Goal: Share content: Share content

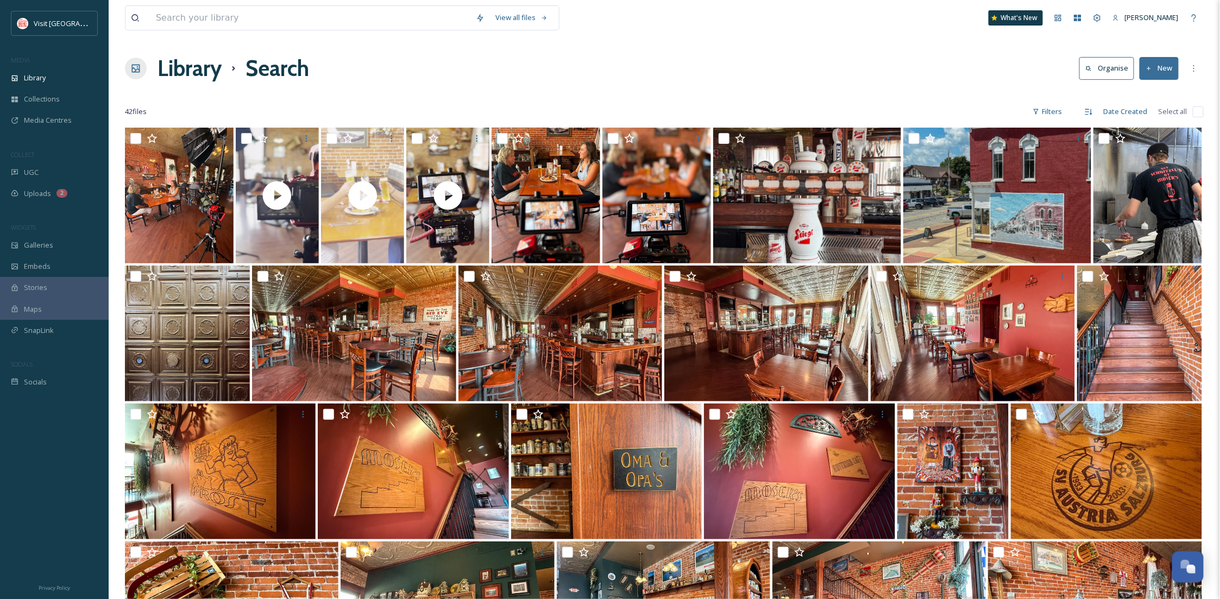
scroll to position [166, 0]
click at [33, 83] on span "Library" at bounding box center [35, 78] width 22 height 10
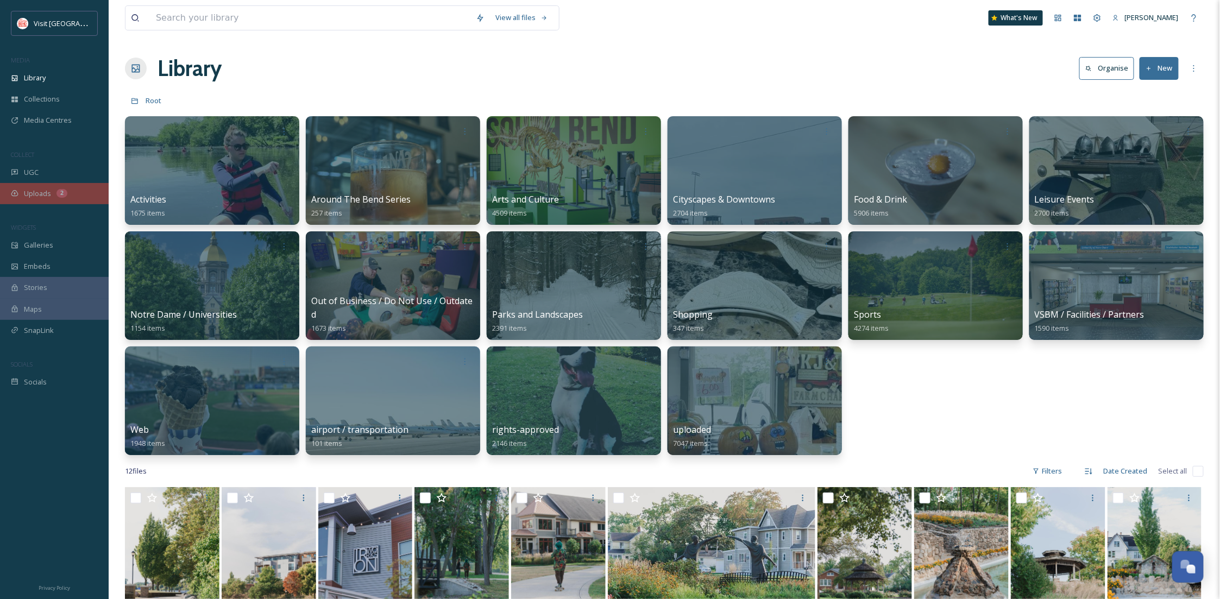
click at [66, 197] on div "Uploads 2" at bounding box center [54, 193] width 109 height 21
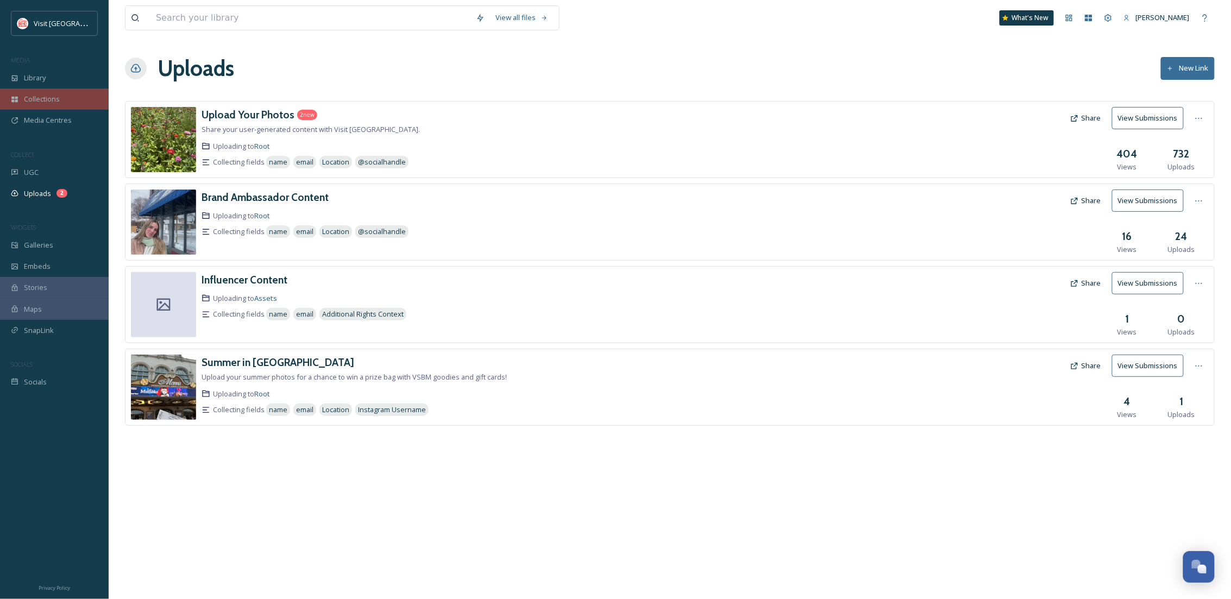
click at [53, 94] on span "Collections" at bounding box center [42, 99] width 36 height 10
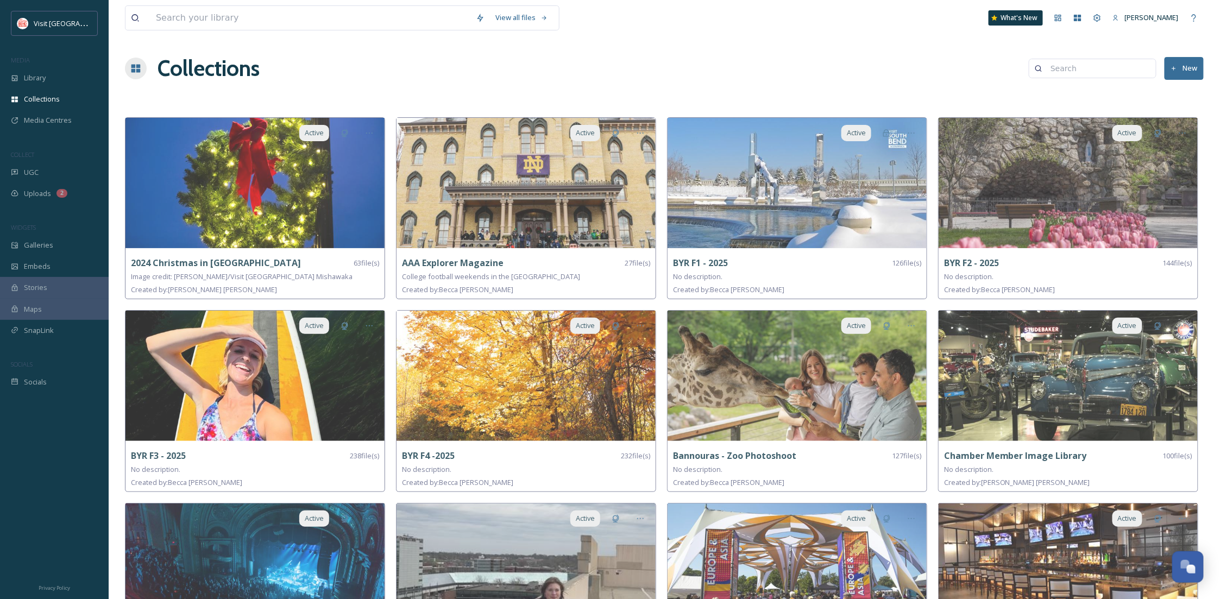
click at [1190, 66] on button "New" at bounding box center [1184, 68] width 39 height 22
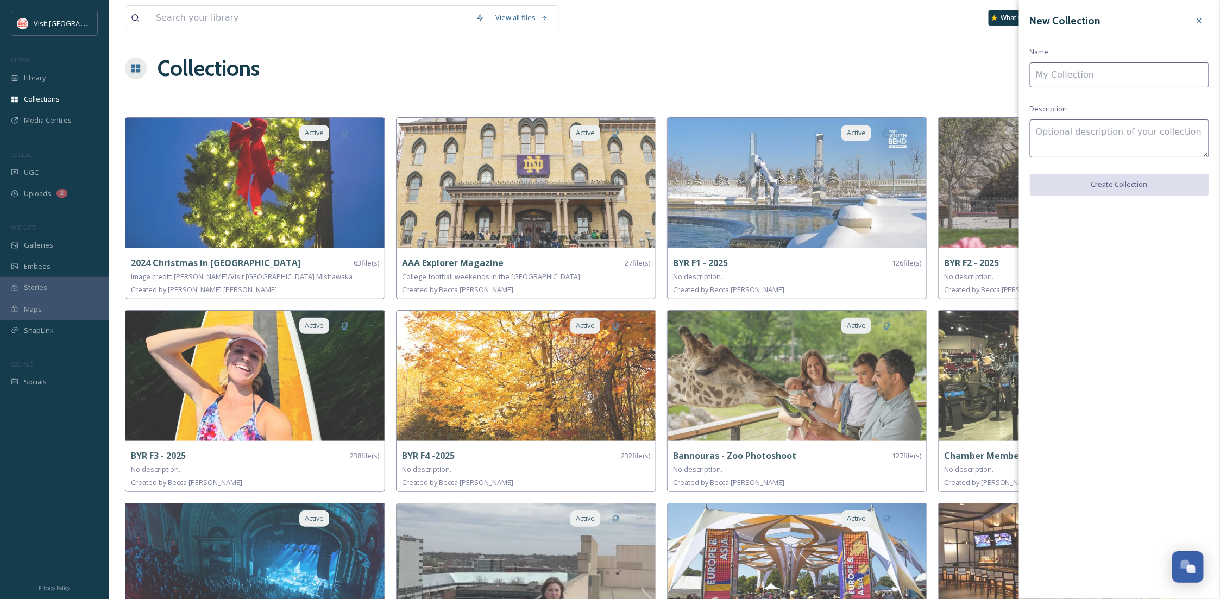
click at [1124, 74] on input at bounding box center [1119, 74] width 179 height 25
type input "Corby's"
click at [1120, 187] on button "Create Collection" at bounding box center [1119, 185] width 179 height 22
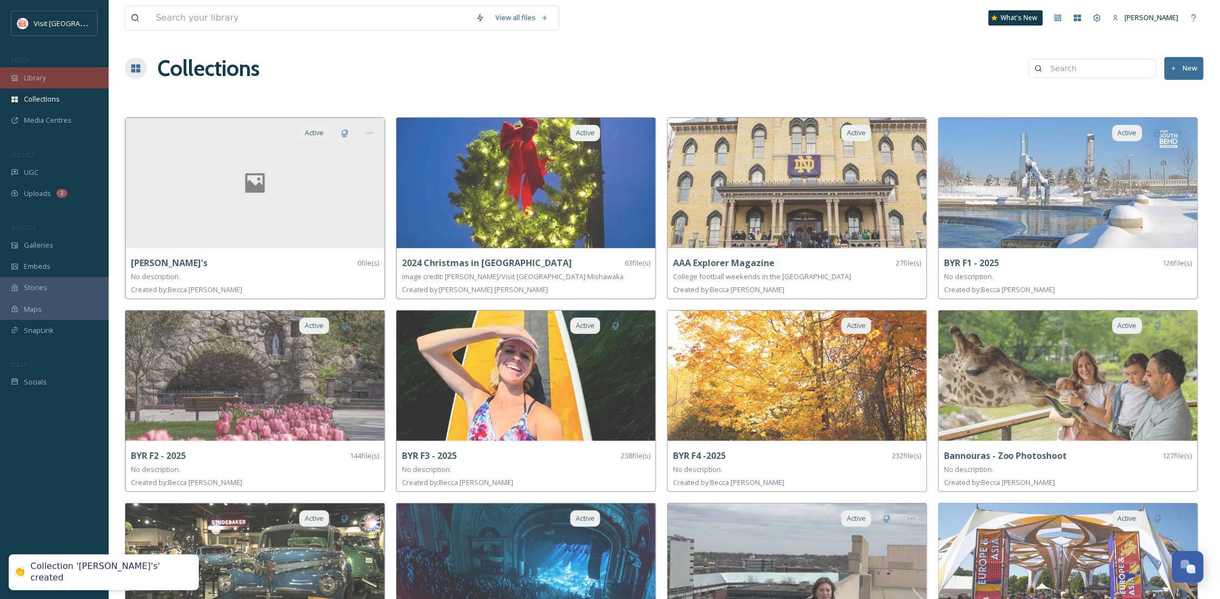
click at [74, 86] on div "Library" at bounding box center [54, 77] width 109 height 21
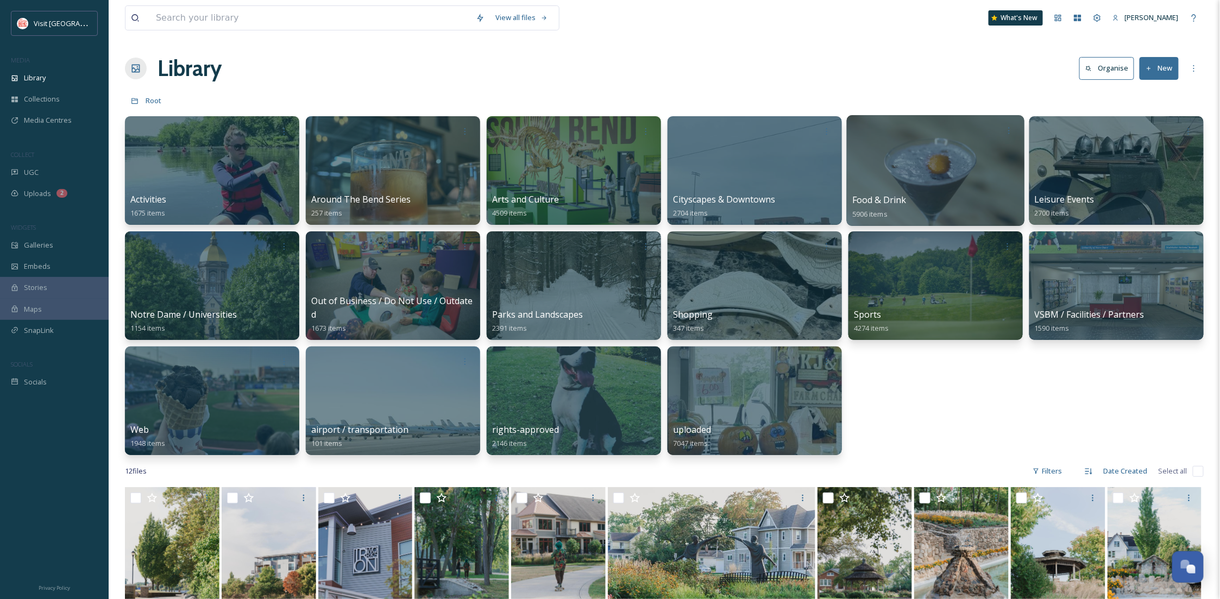
click at [911, 168] on div at bounding box center [936, 170] width 178 height 111
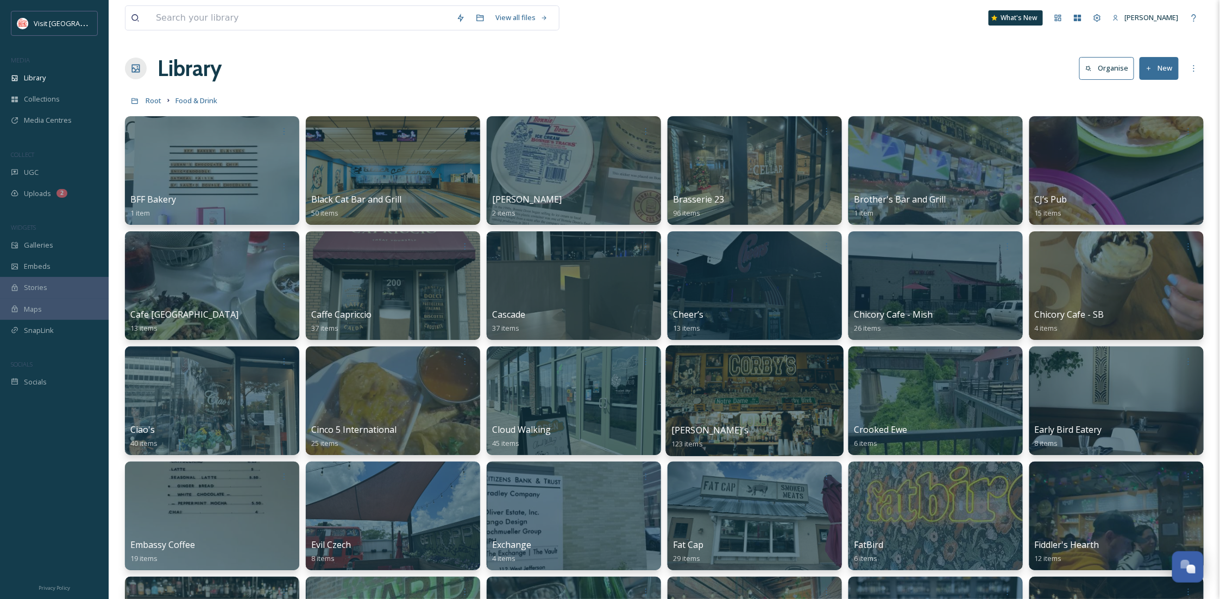
click at [799, 416] on div at bounding box center [755, 400] width 178 height 111
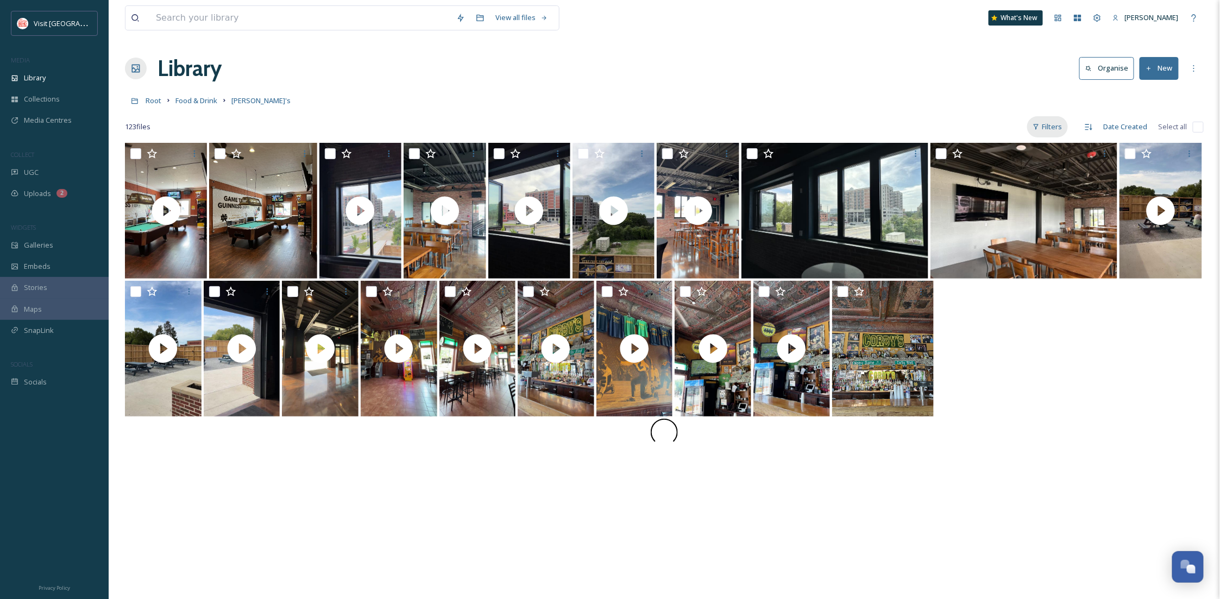
click at [1047, 127] on div "Filters" at bounding box center [1047, 126] width 41 height 21
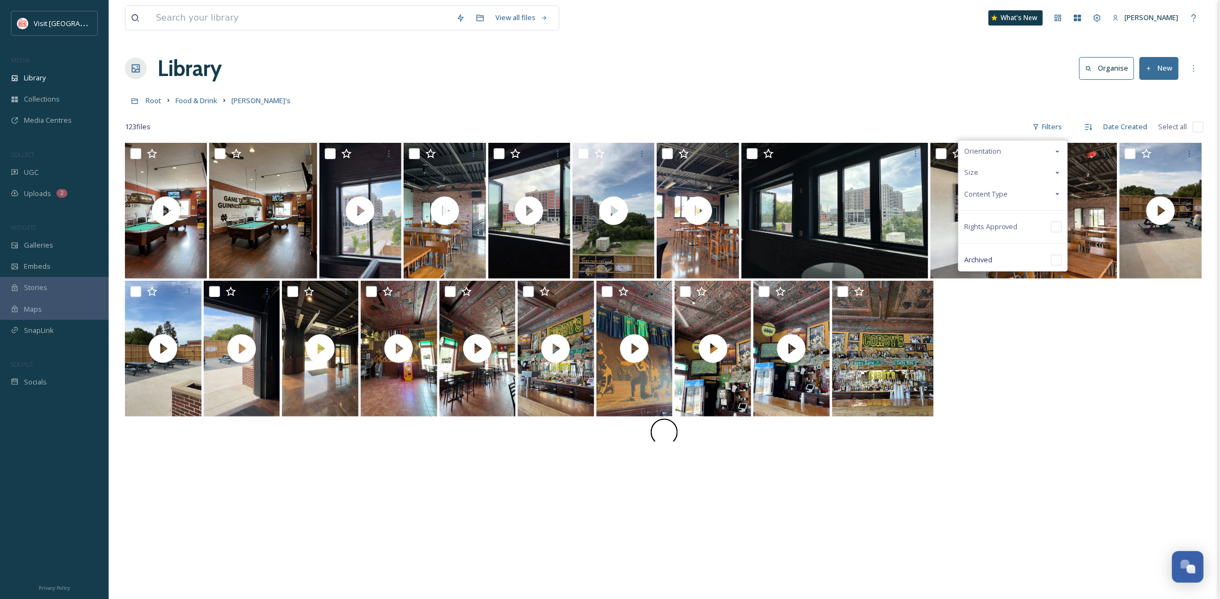
click at [1046, 198] on div "Content Type" at bounding box center [1013, 194] width 109 height 21
click at [1041, 213] on div "Image" at bounding box center [1013, 216] width 109 height 22
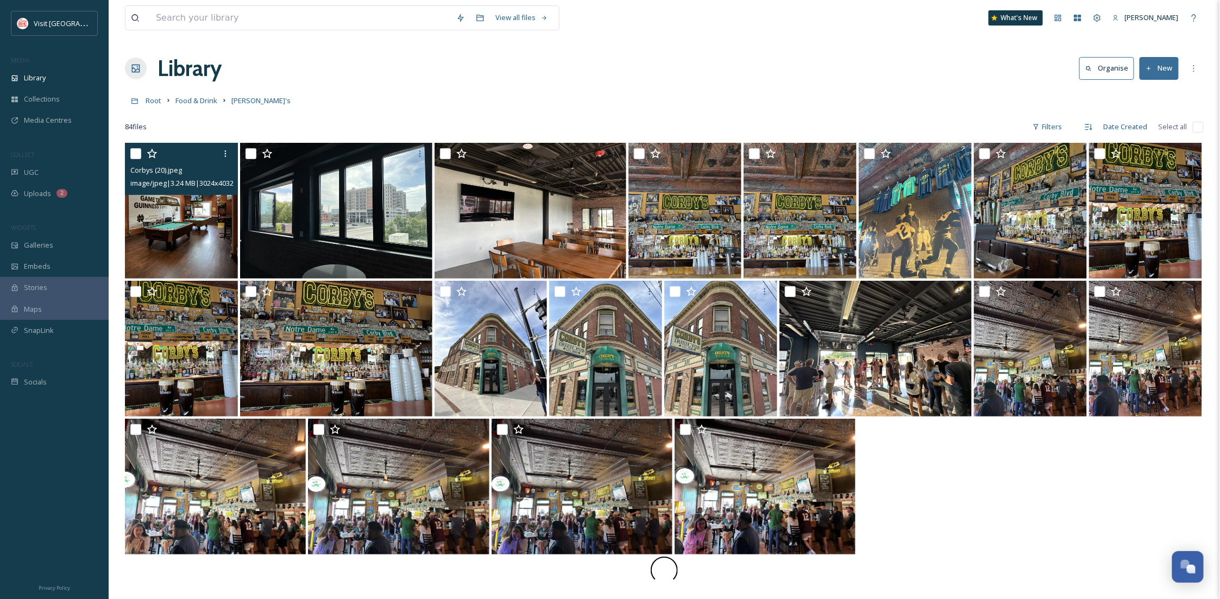
click at [130, 153] on input "checkbox" at bounding box center [135, 153] width 11 height 11
checkbox input "true"
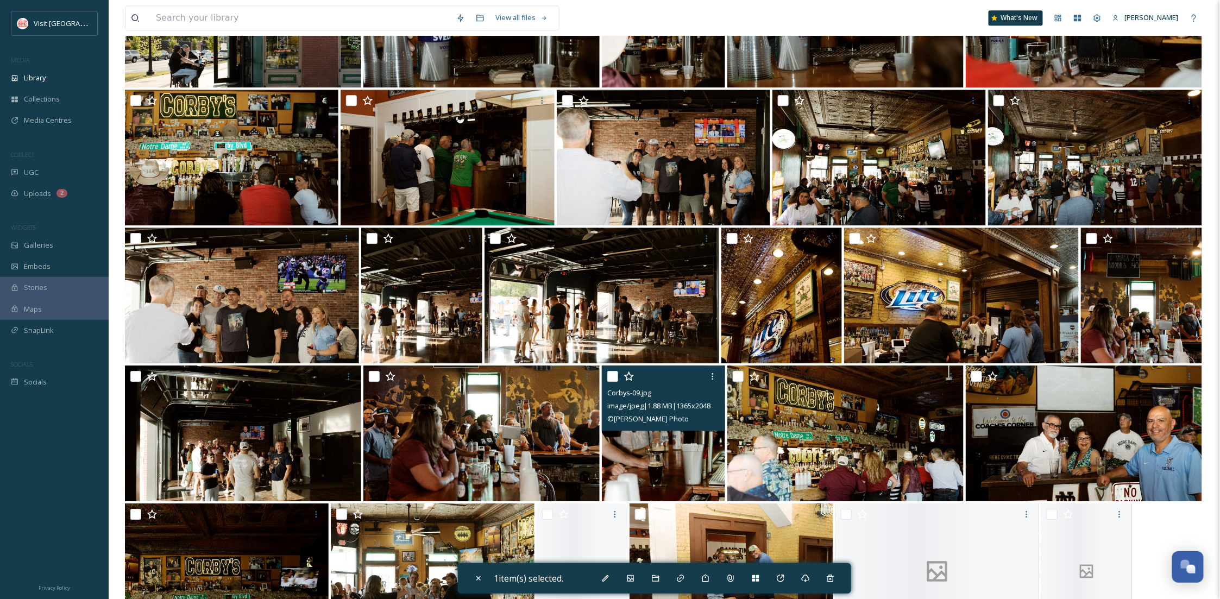
scroll to position [1488, 0]
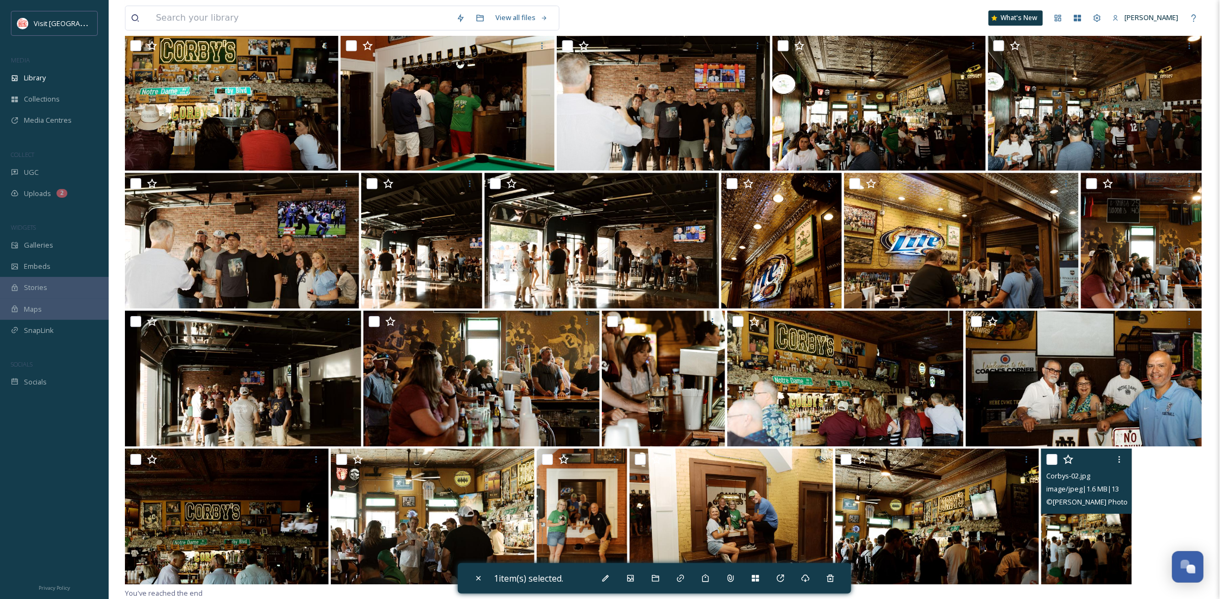
click at [1071, 529] on img at bounding box center [1086, 517] width 91 height 136
checkbox input "true"
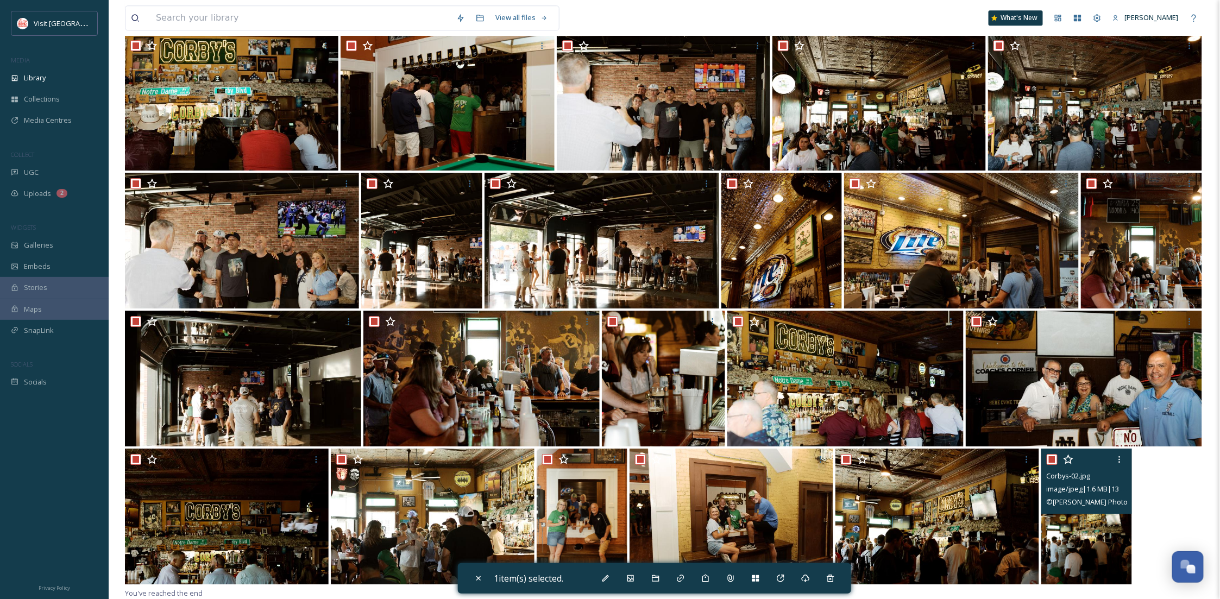
checkbox input "true"
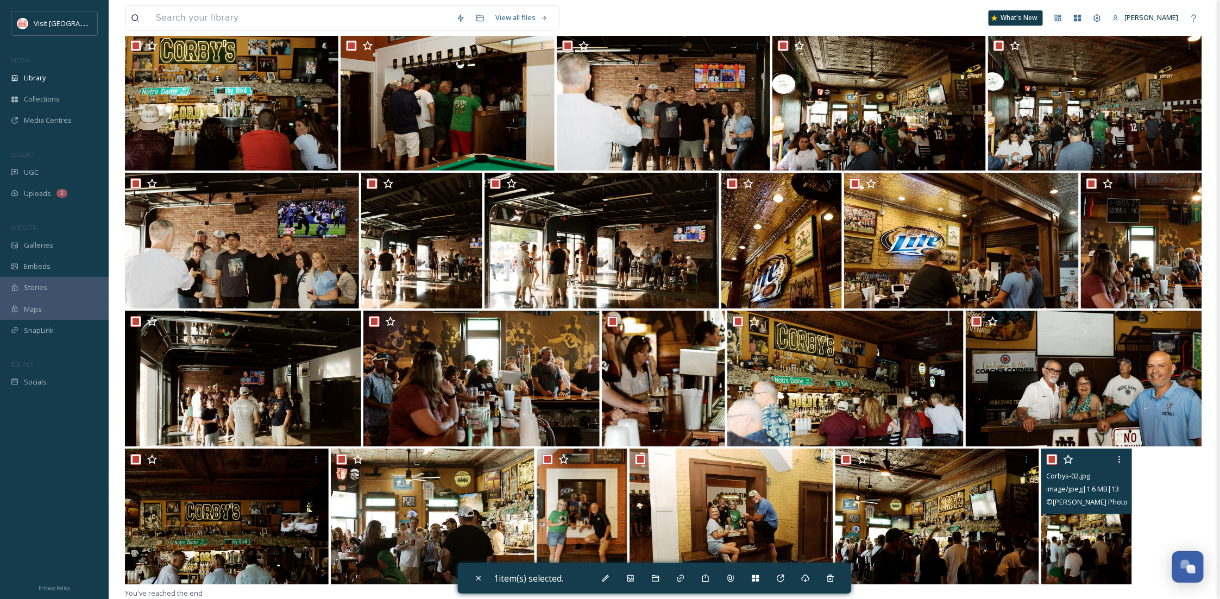
checkbox input "true"
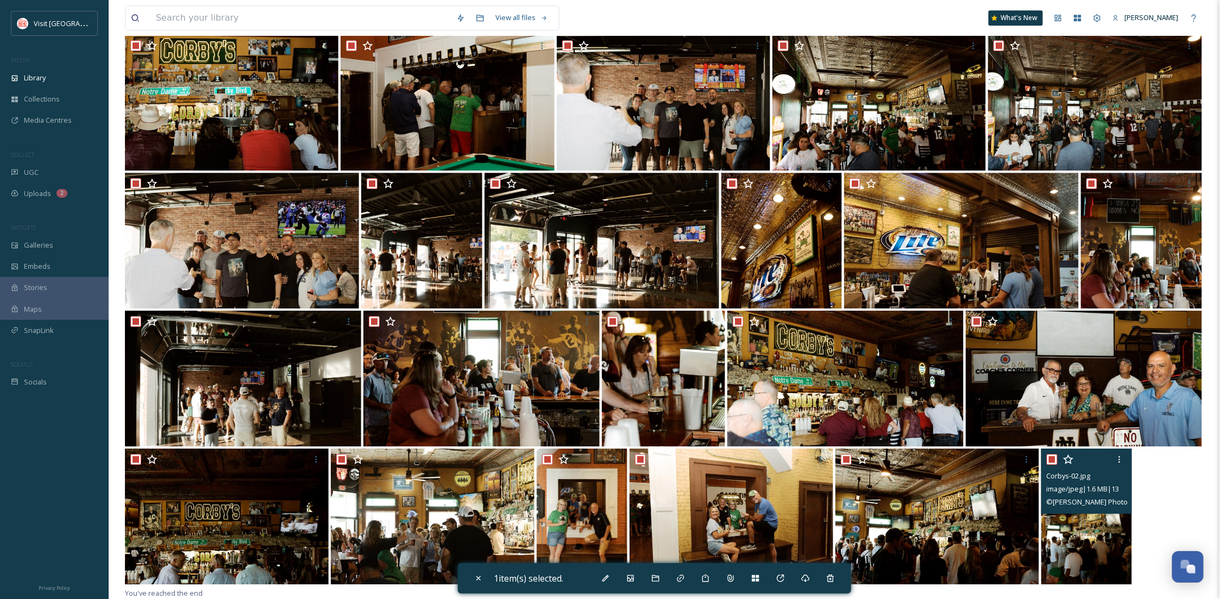
checkbox input "true"
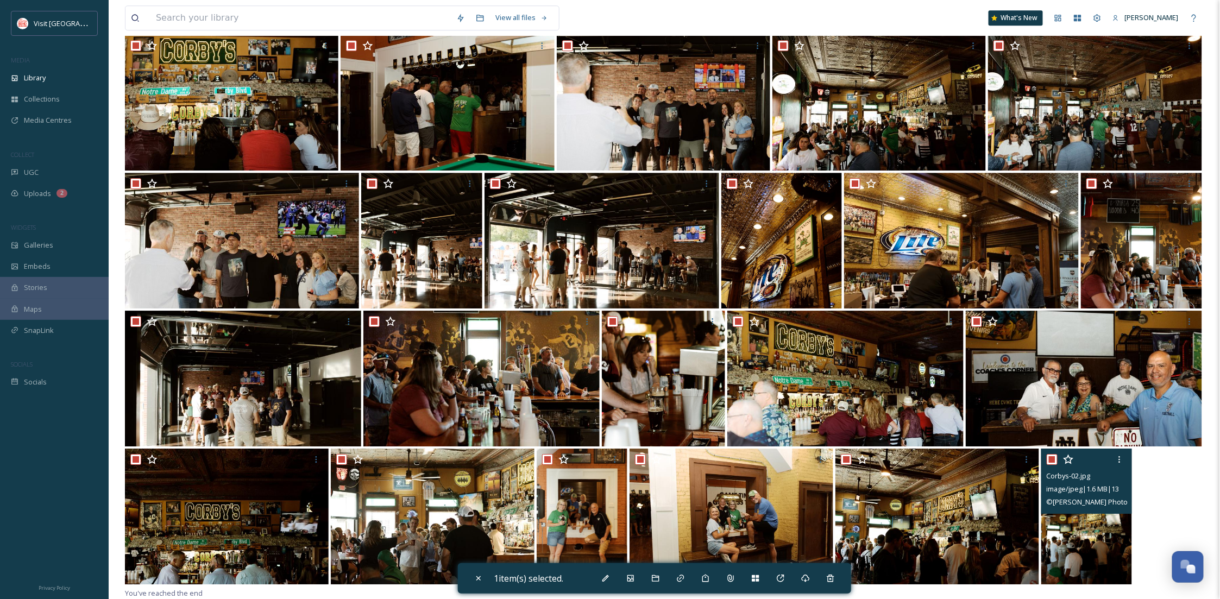
checkbox input "true"
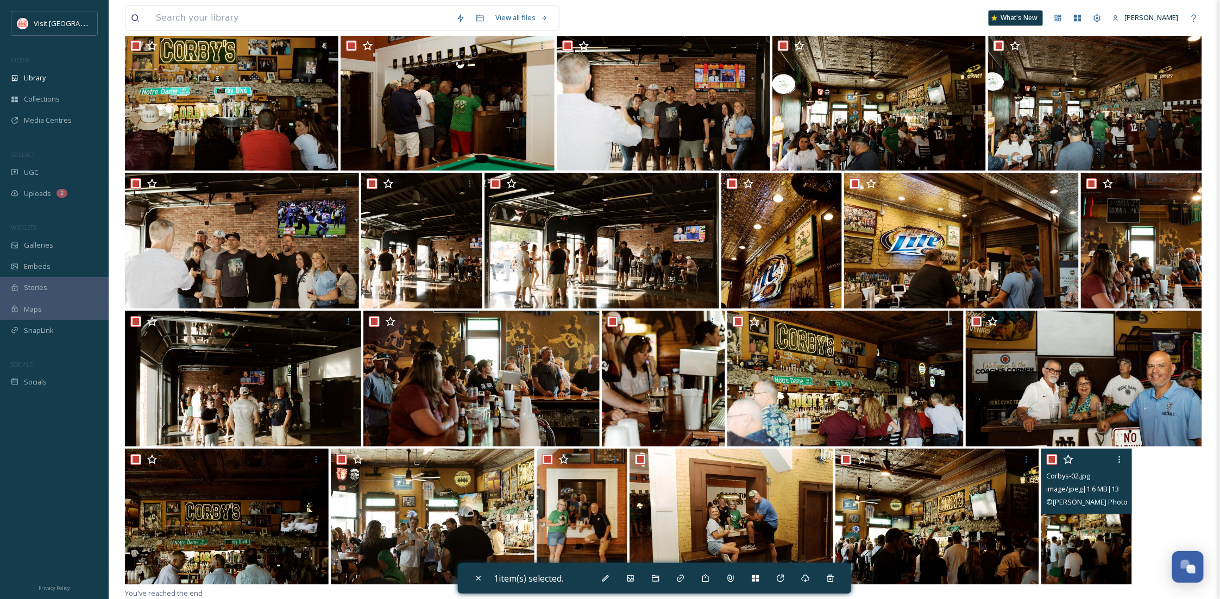
checkbox input "true"
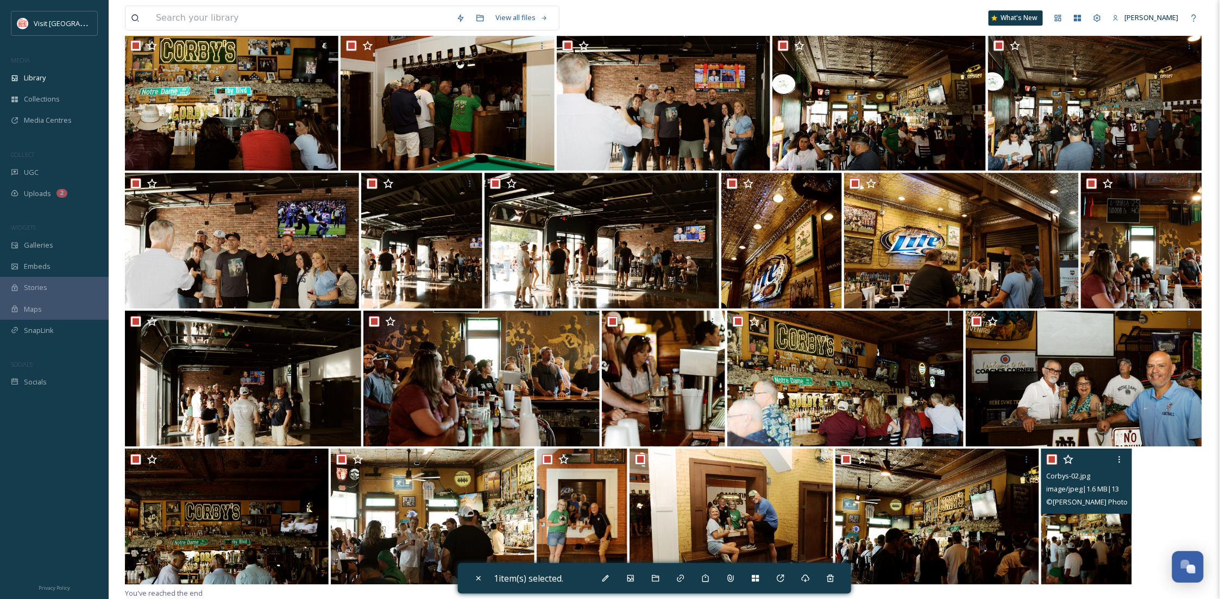
checkbox input "true"
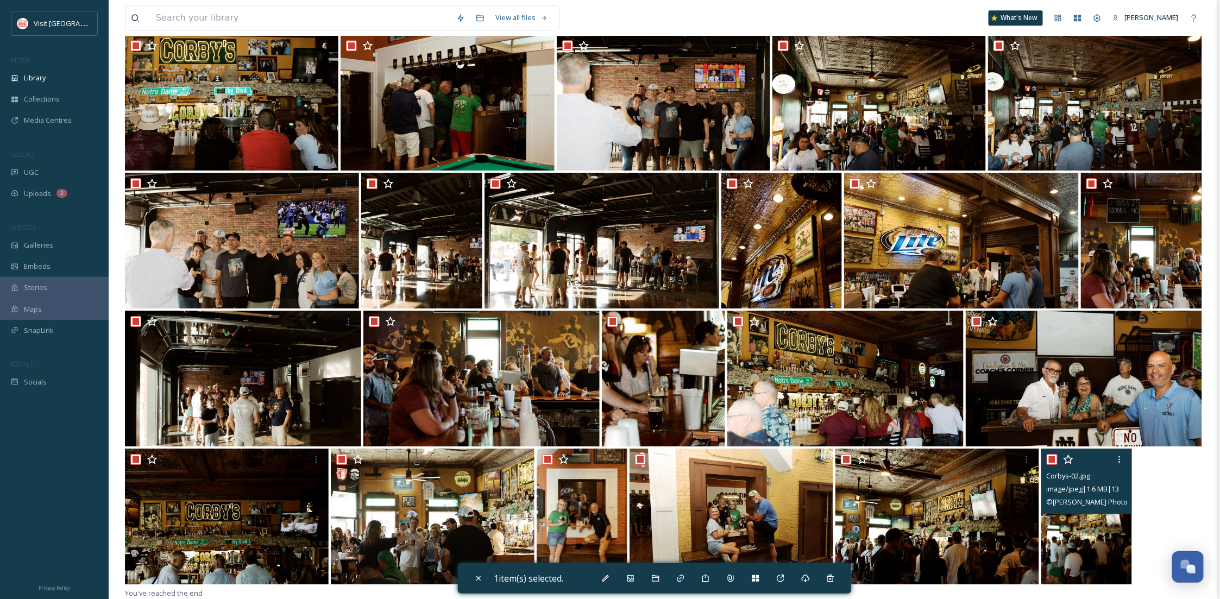
checkbox input "true"
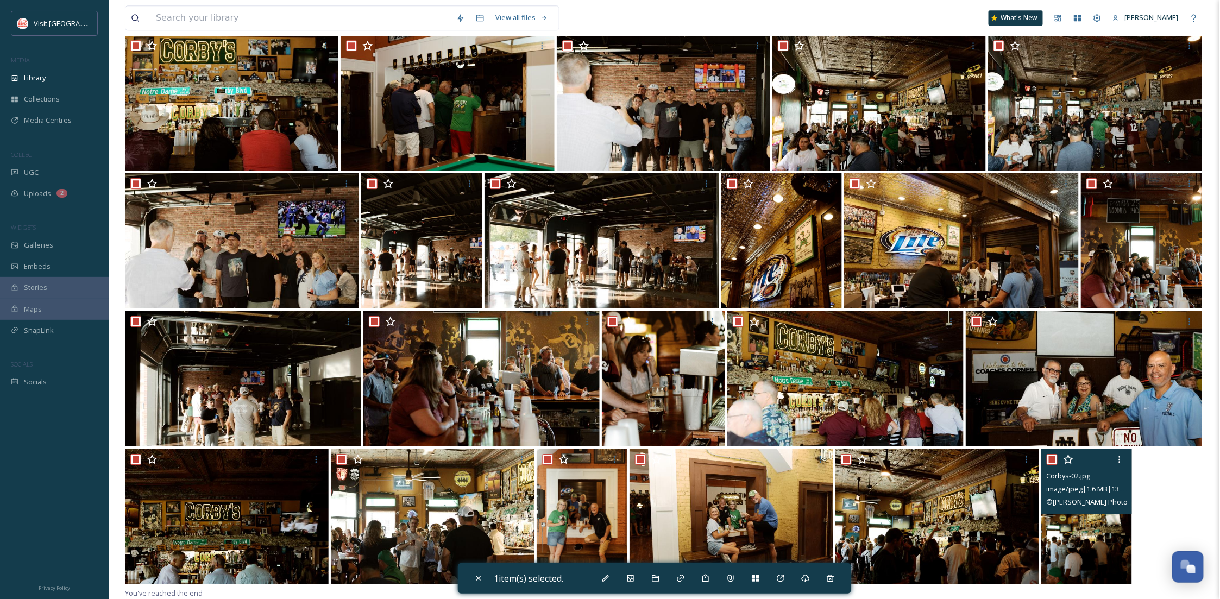
checkbox input "true"
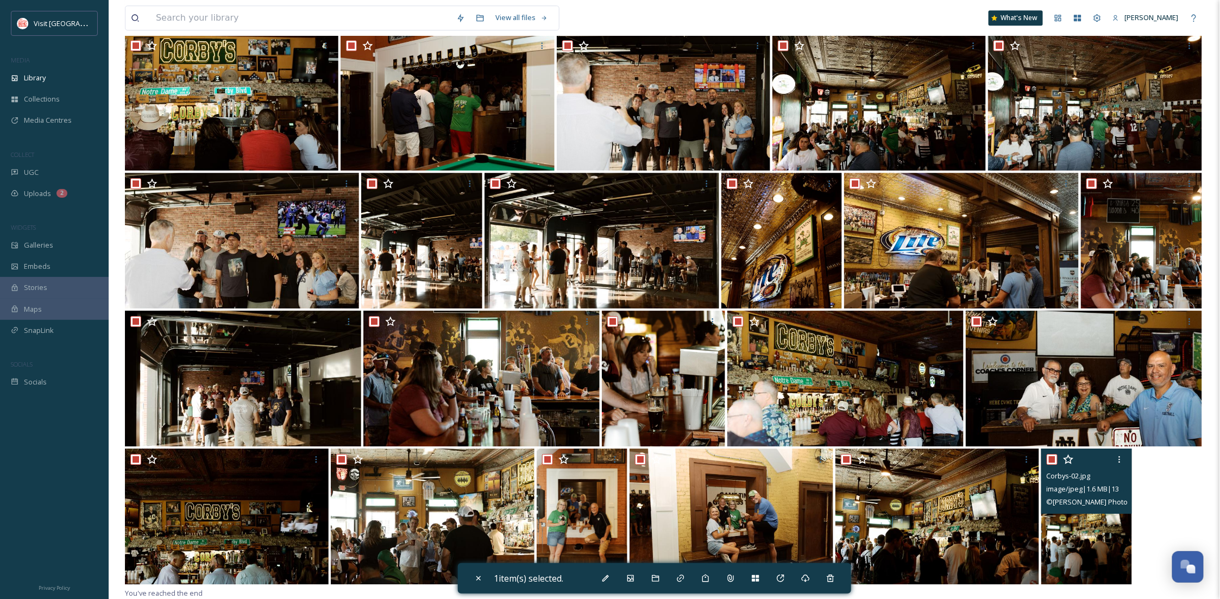
checkbox input "true"
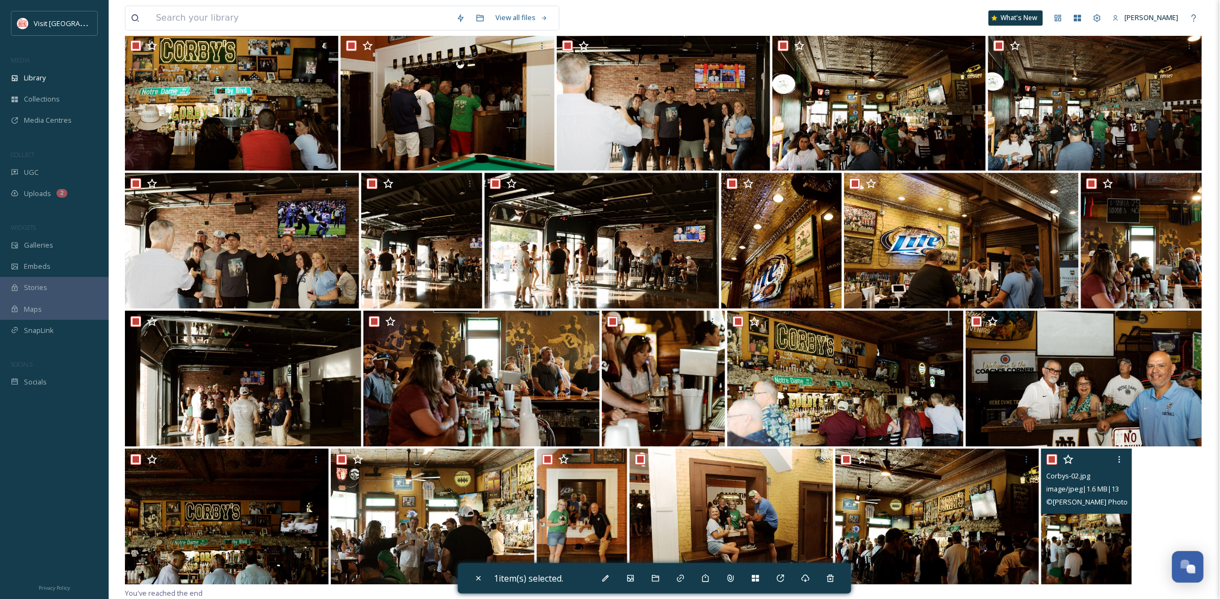
checkbox input "true"
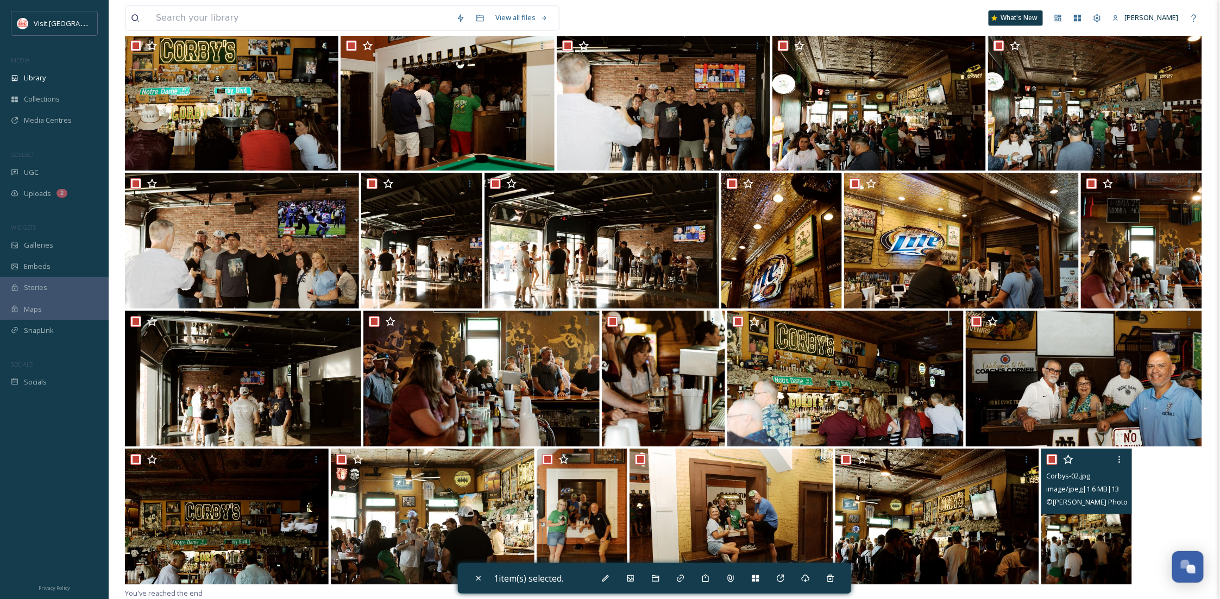
checkbox input "true"
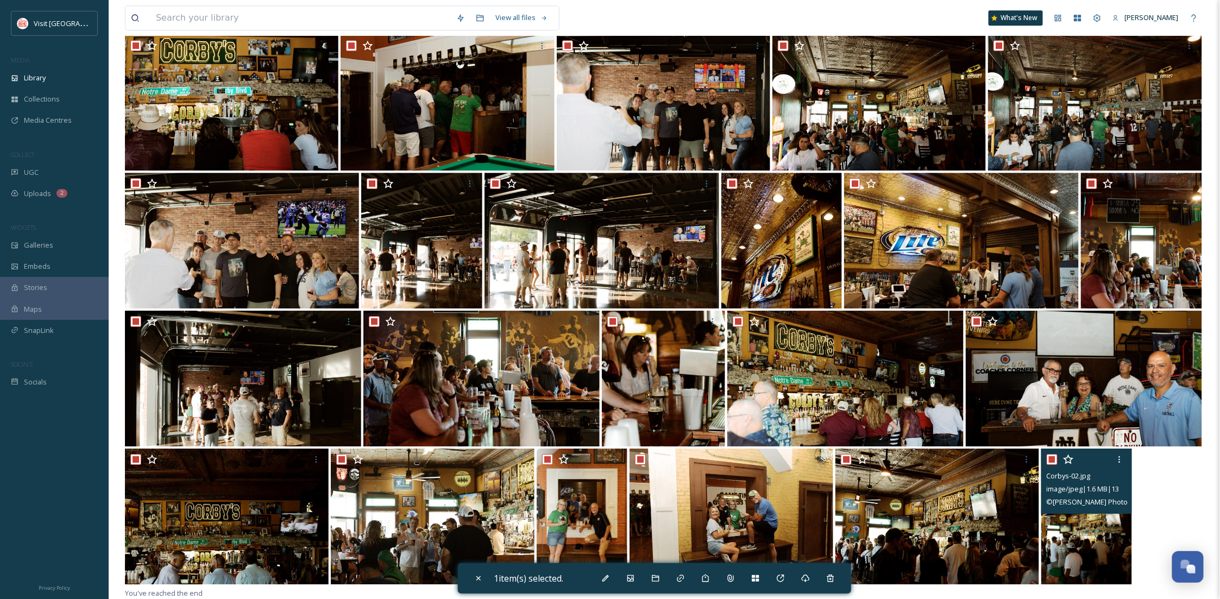
checkbox input "true"
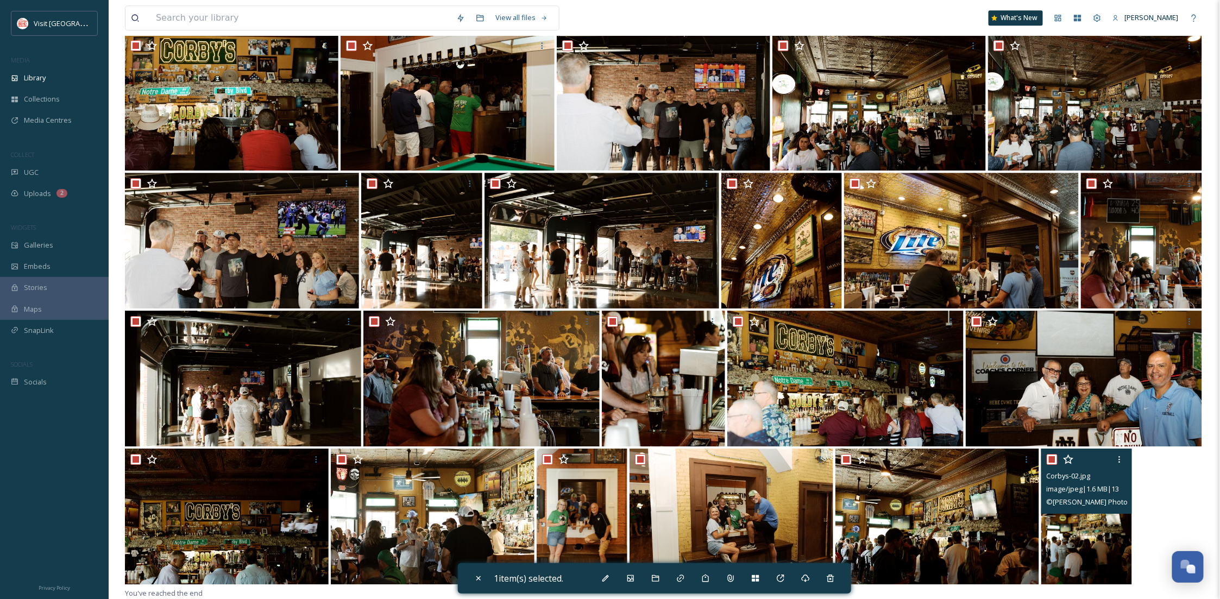
checkbox input "true"
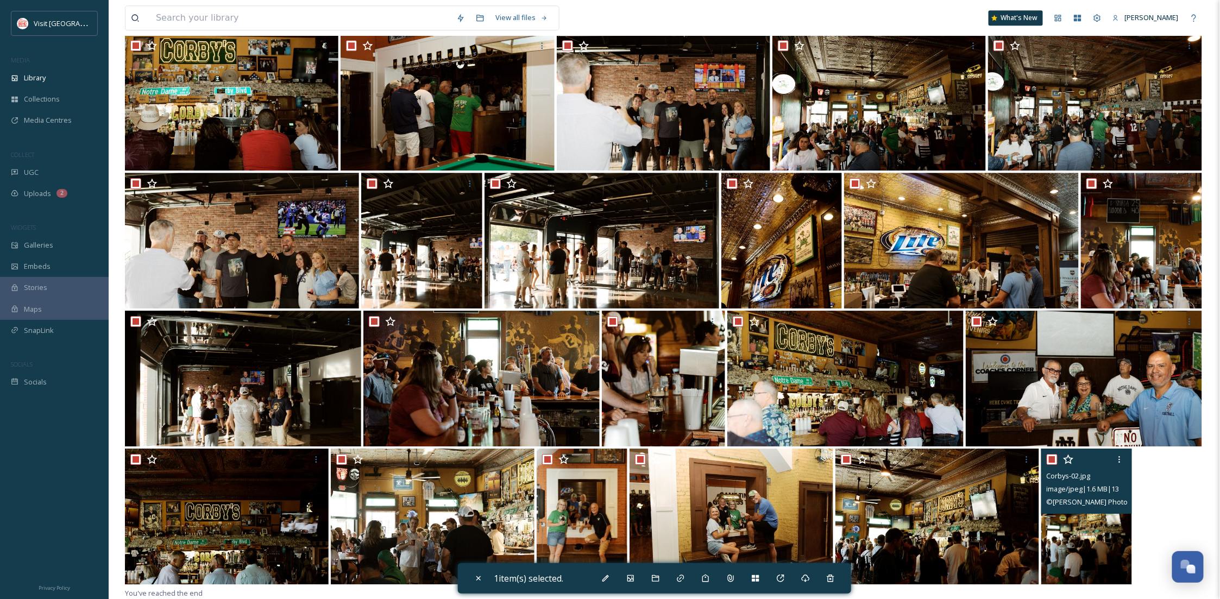
checkbox input "true"
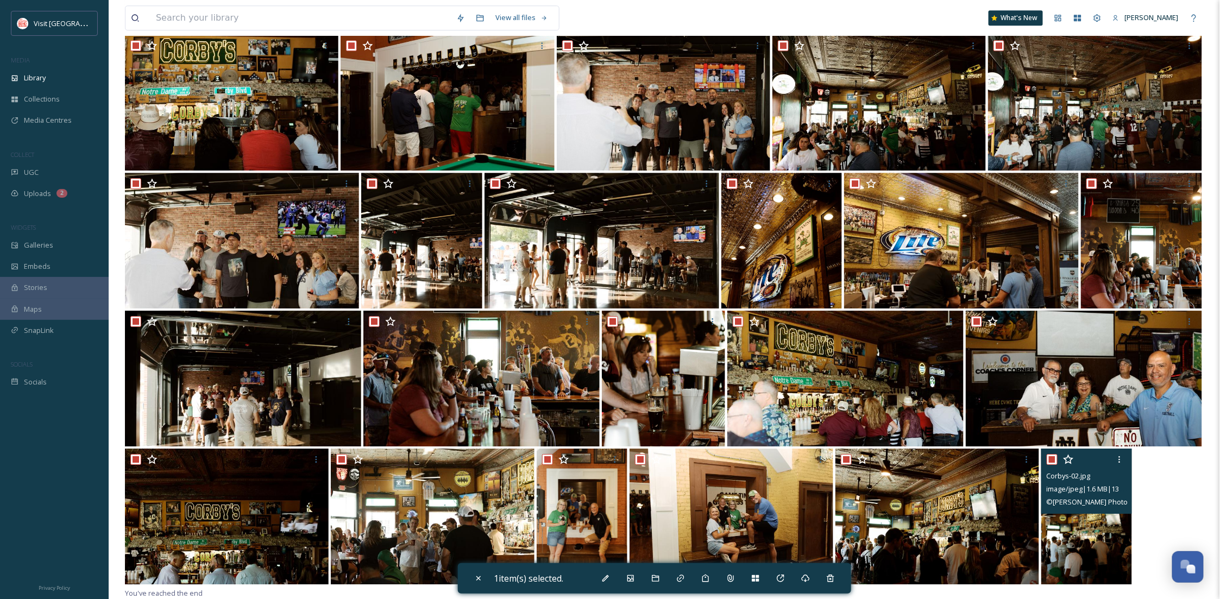
checkbox input "true"
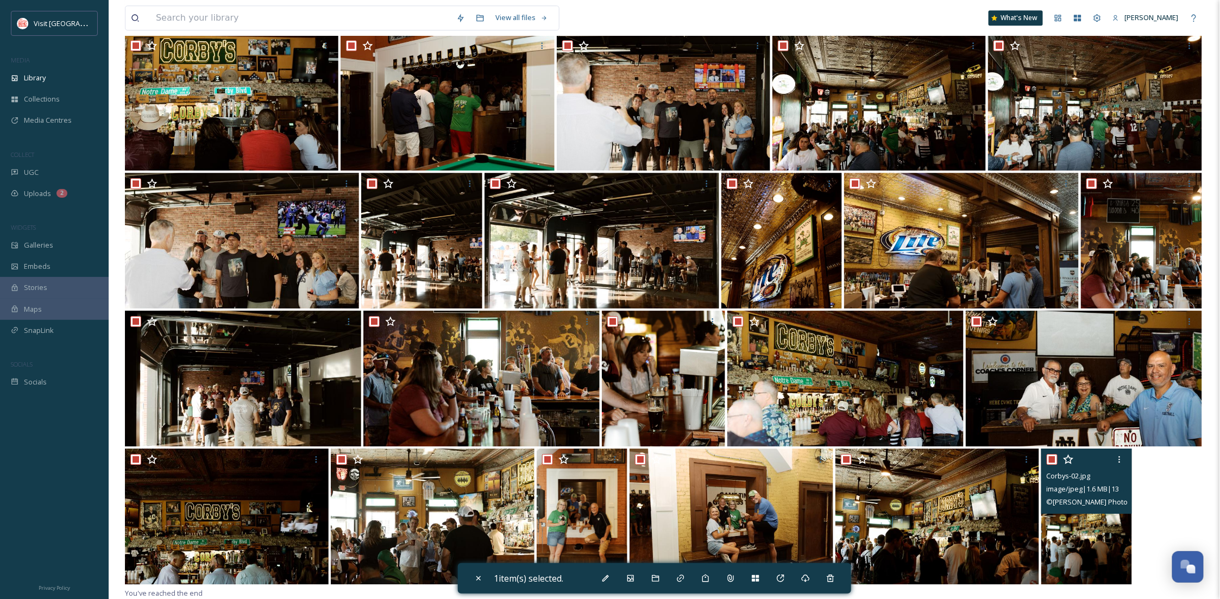
checkbox input "true"
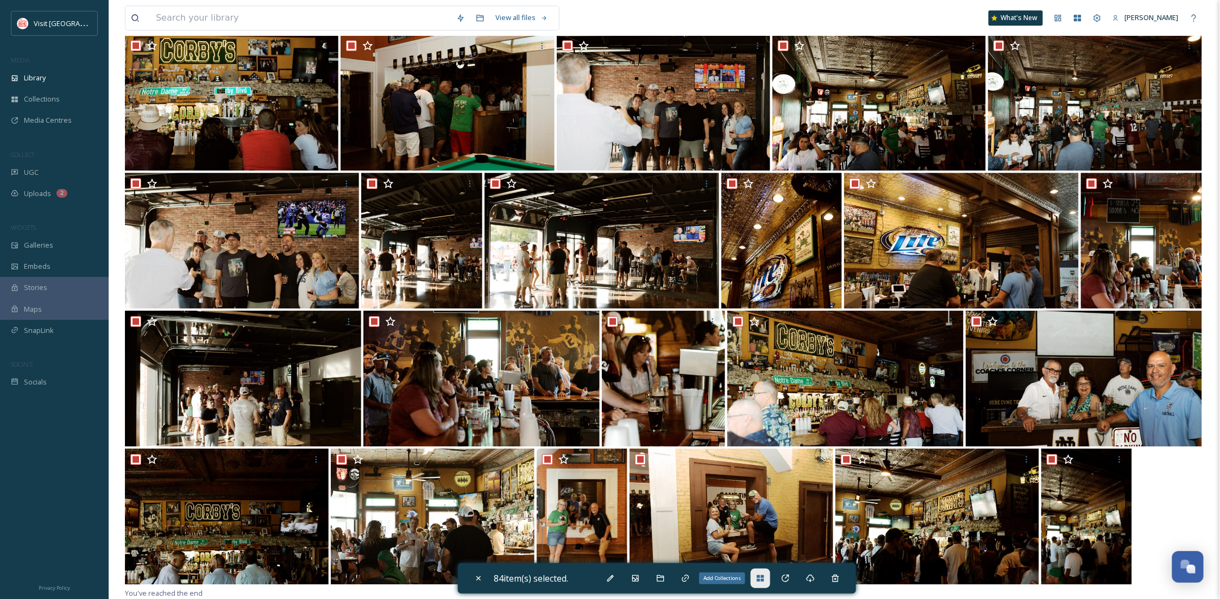
click at [763, 582] on icon at bounding box center [760, 578] width 9 height 9
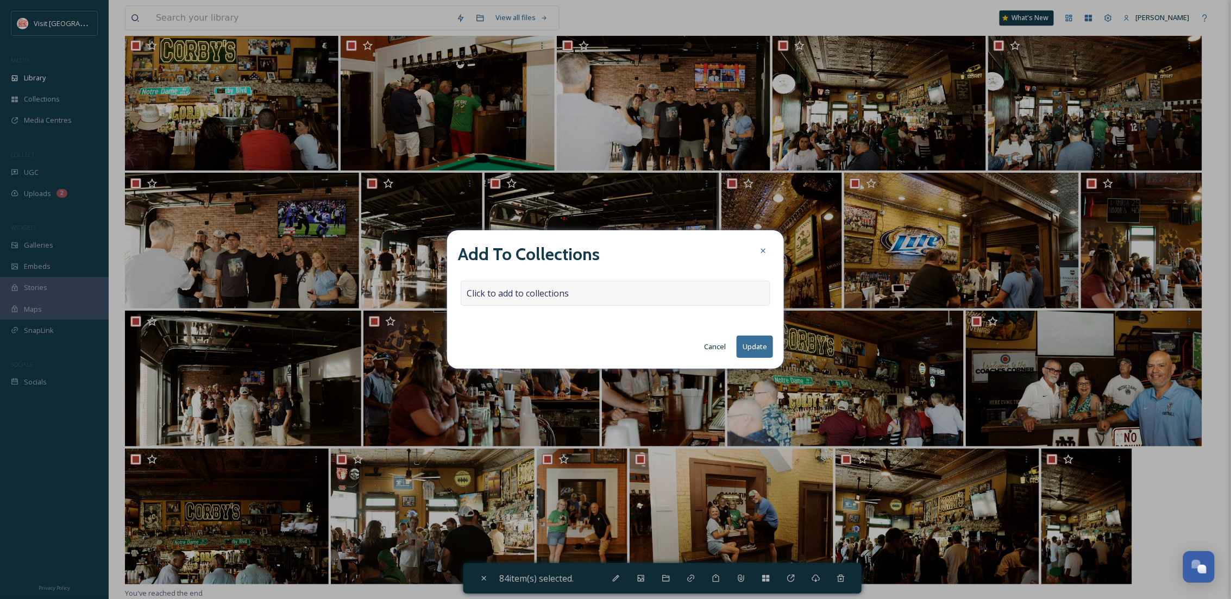
click at [536, 296] on span "Click to add to collections" at bounding box center [518, 293] width 102 height 13
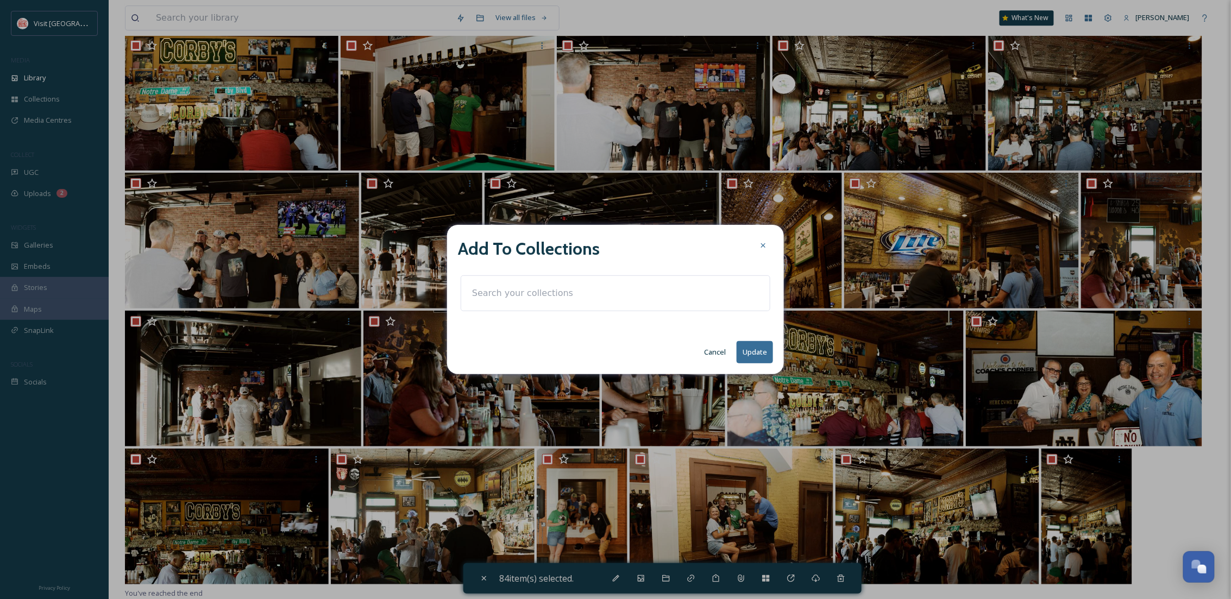
click at [536, 296] on input at bounding box center [527, 293] width 120 height 24
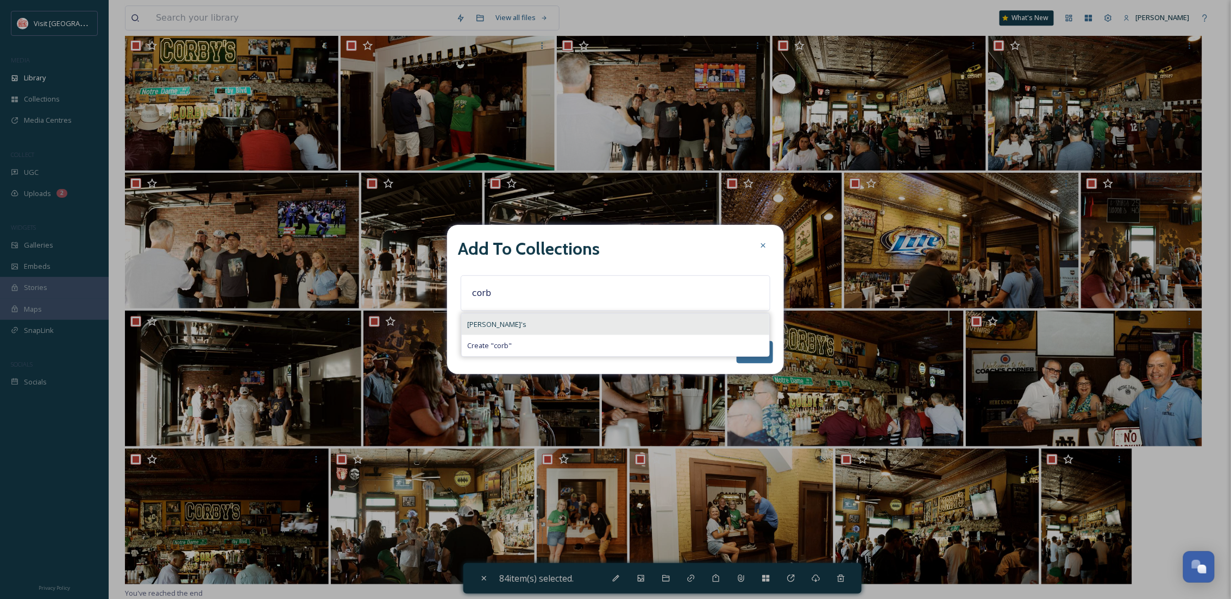
type input "corb"
click at [521, 327] on div "Corby's" at bounding box center [615, 324] width 307 height 21
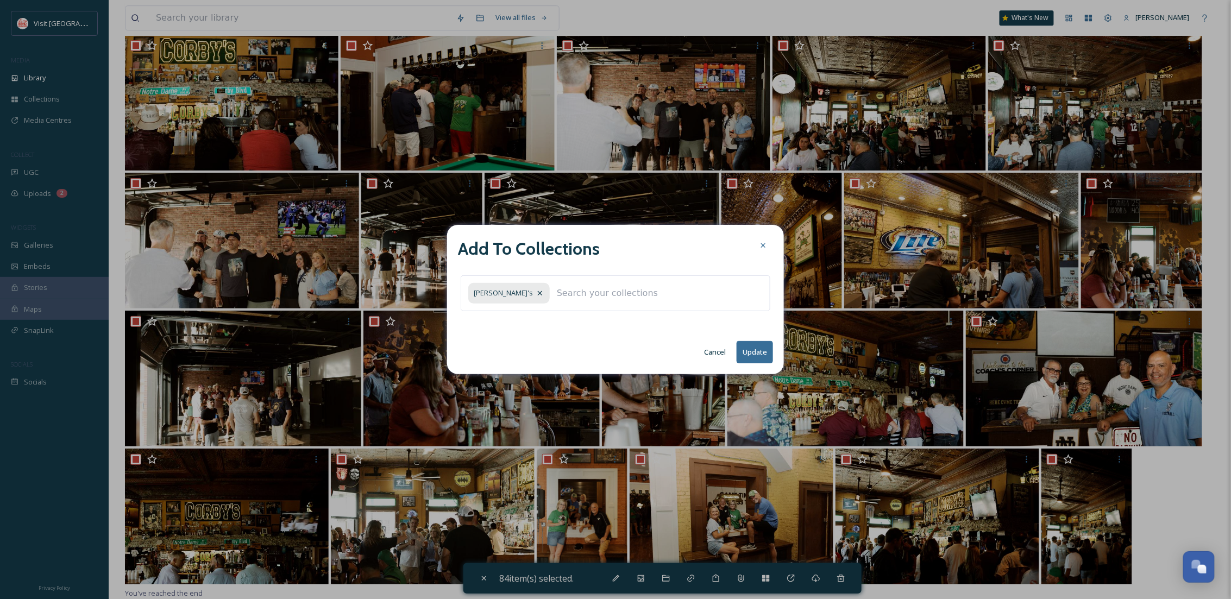
click at [751, 345] on button "Update" at bounding box center [755, 352] width 36 height 22
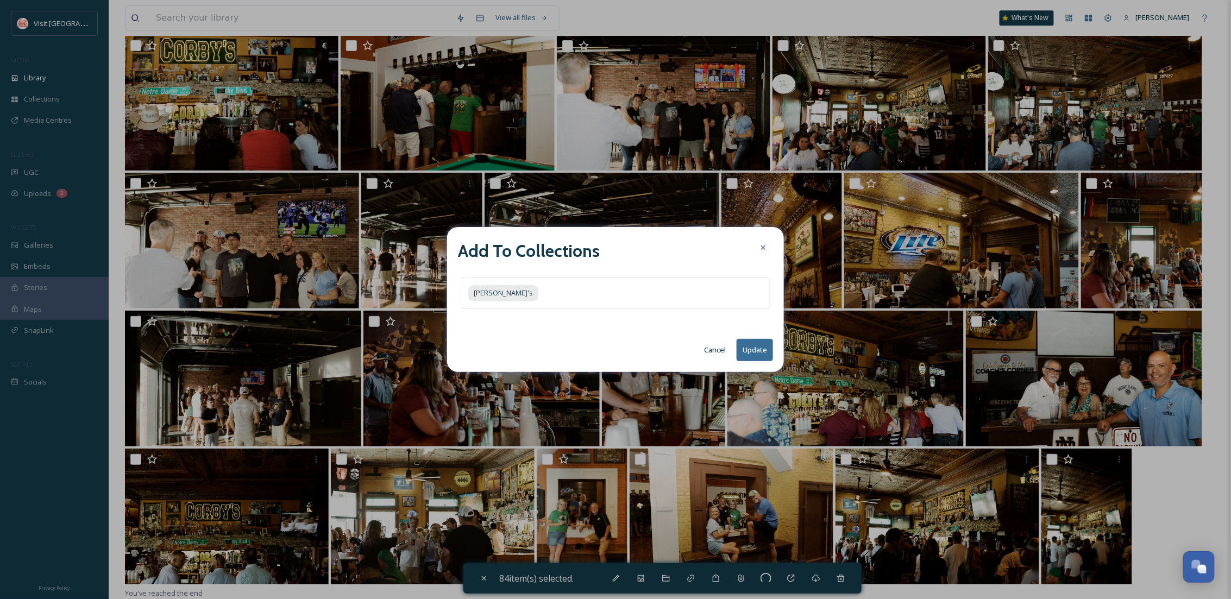
checkbox input "false"
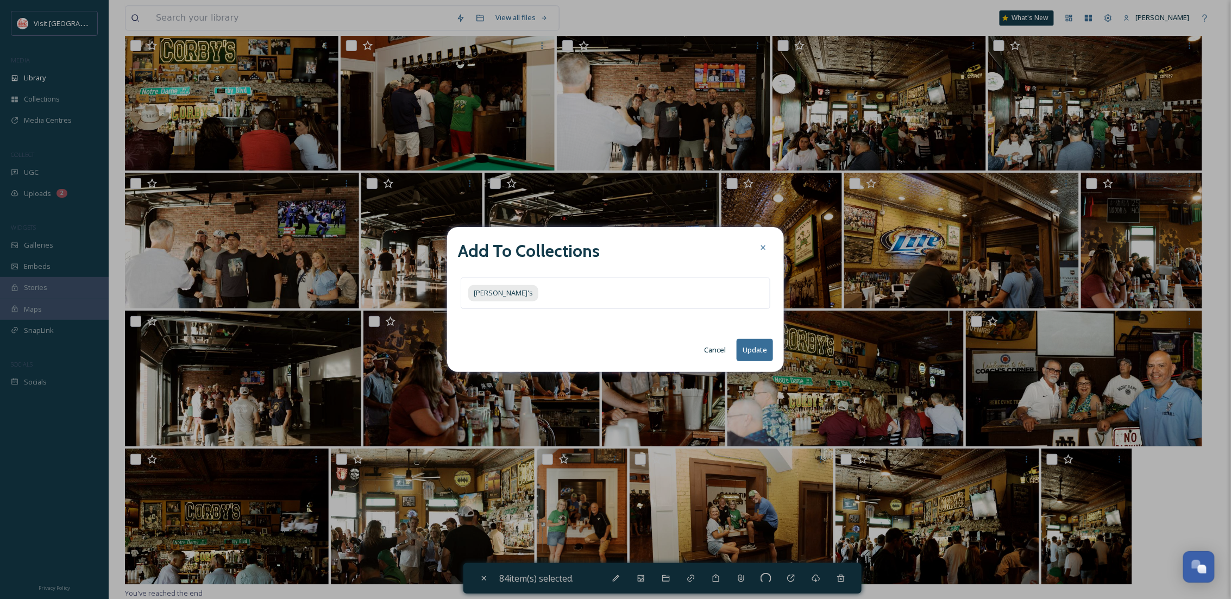
checkbox input "false"
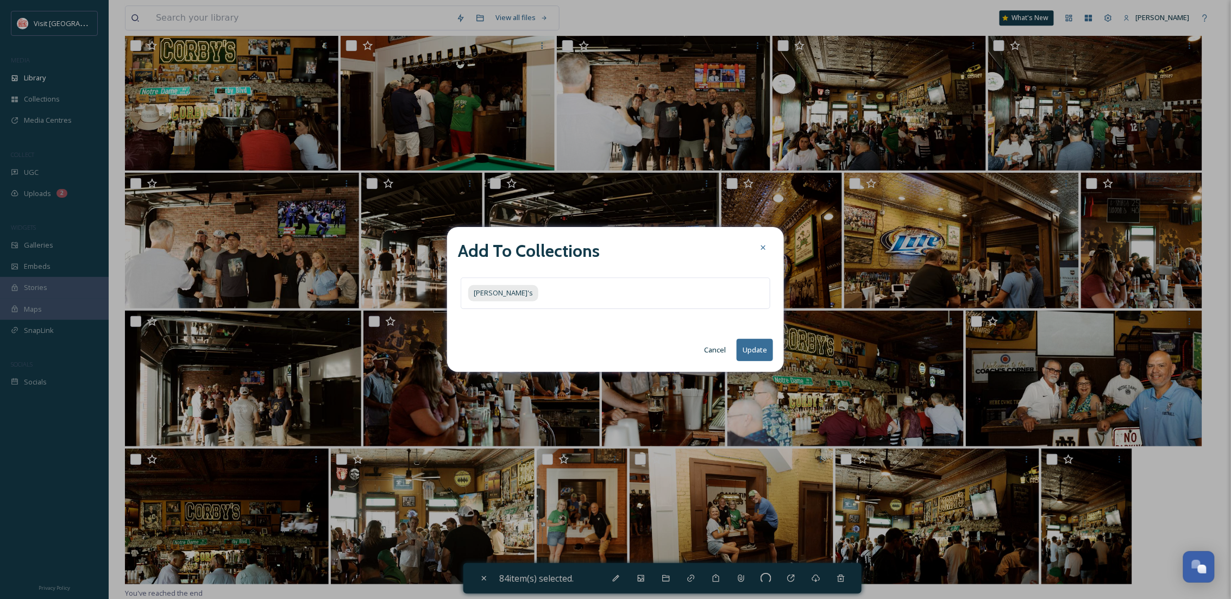
checkbox input "false"
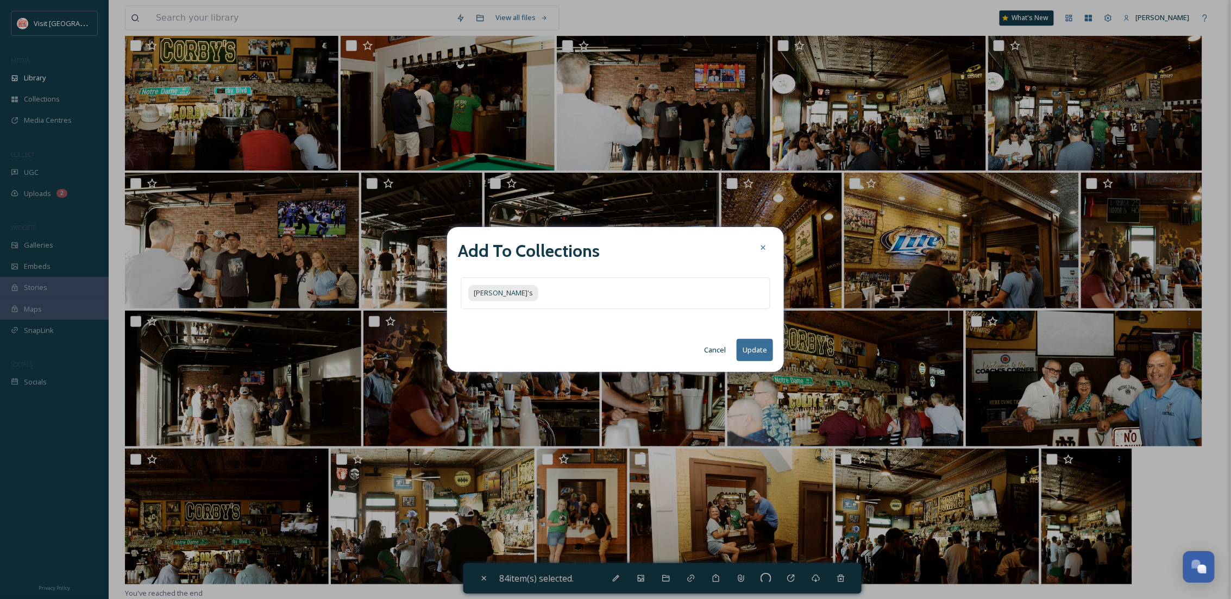
checkbox input "false"
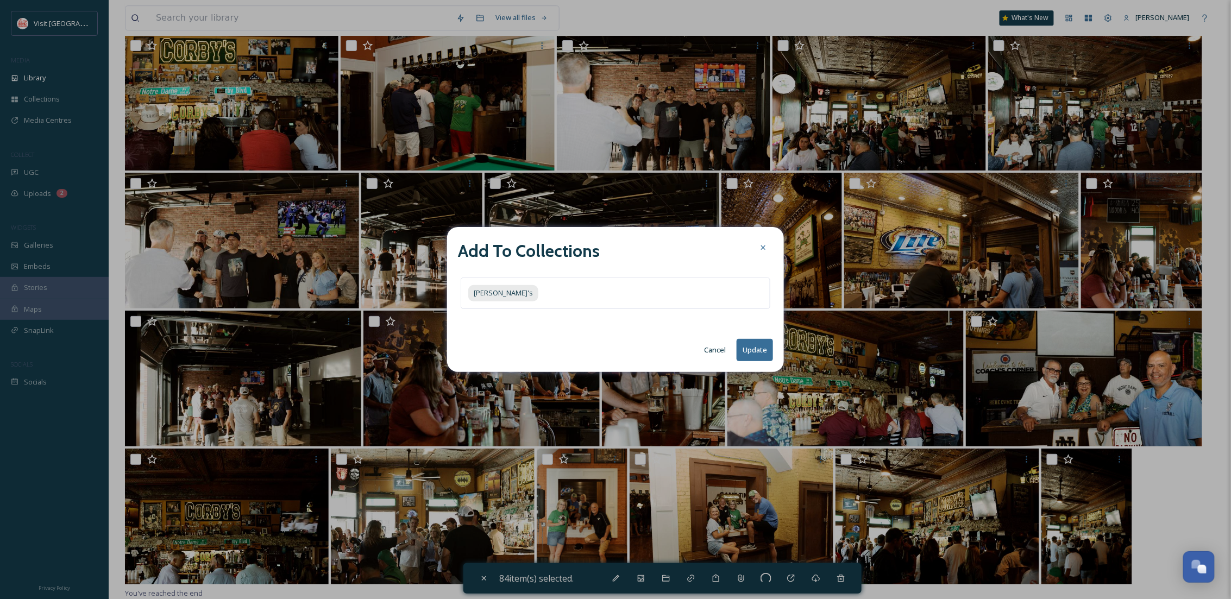
checkbox input "false"
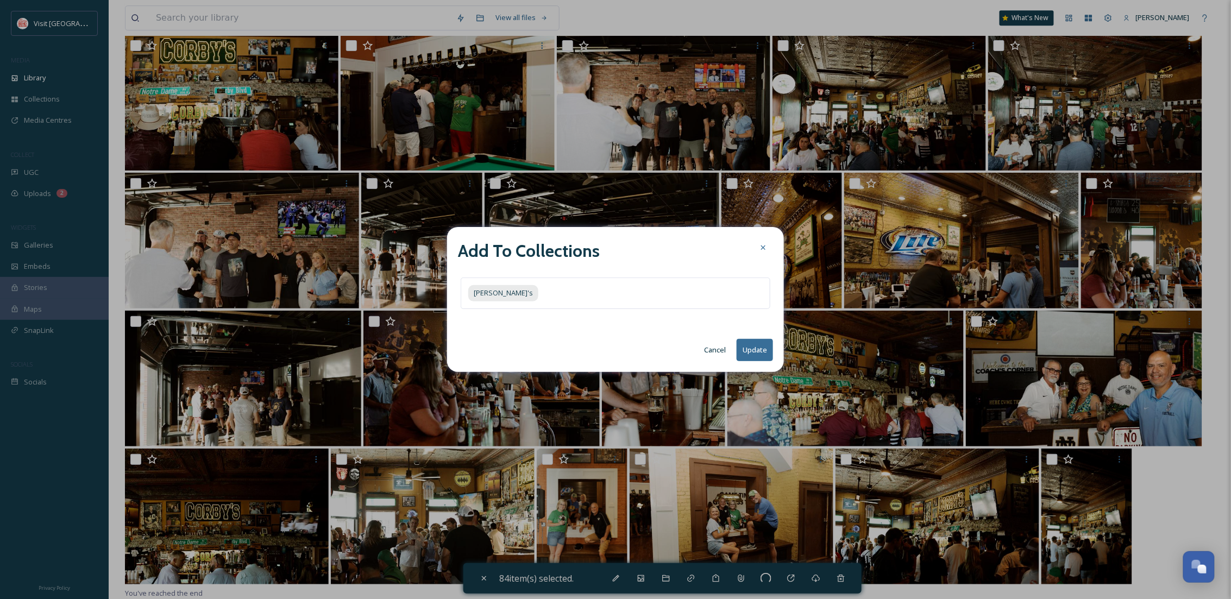
checkbox input "false"
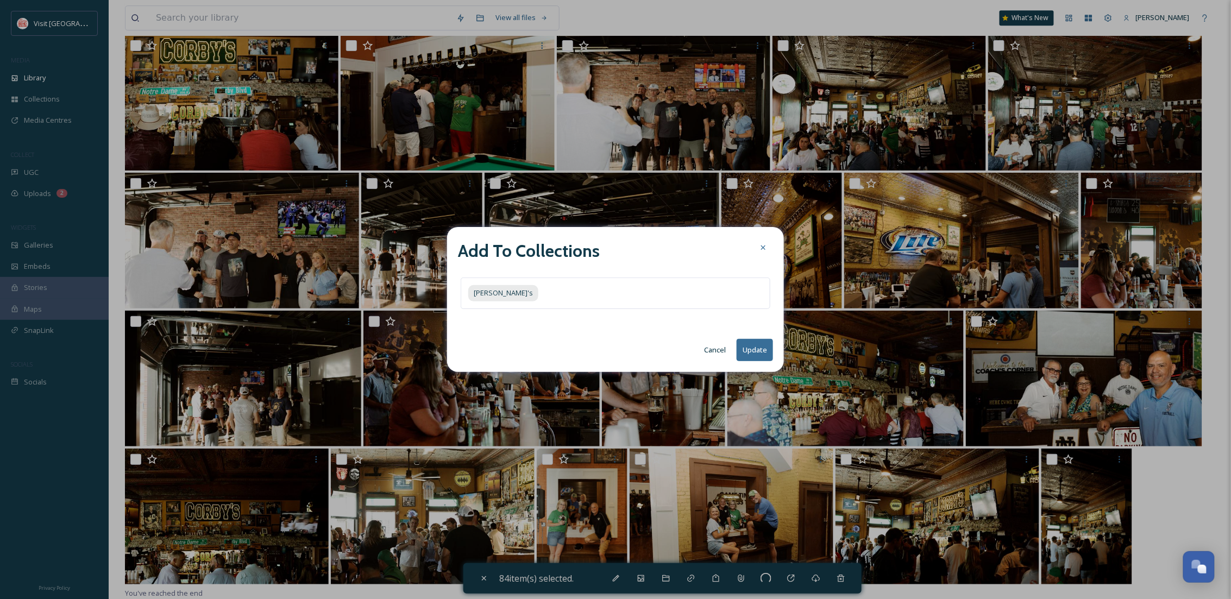
checkbox input "false"
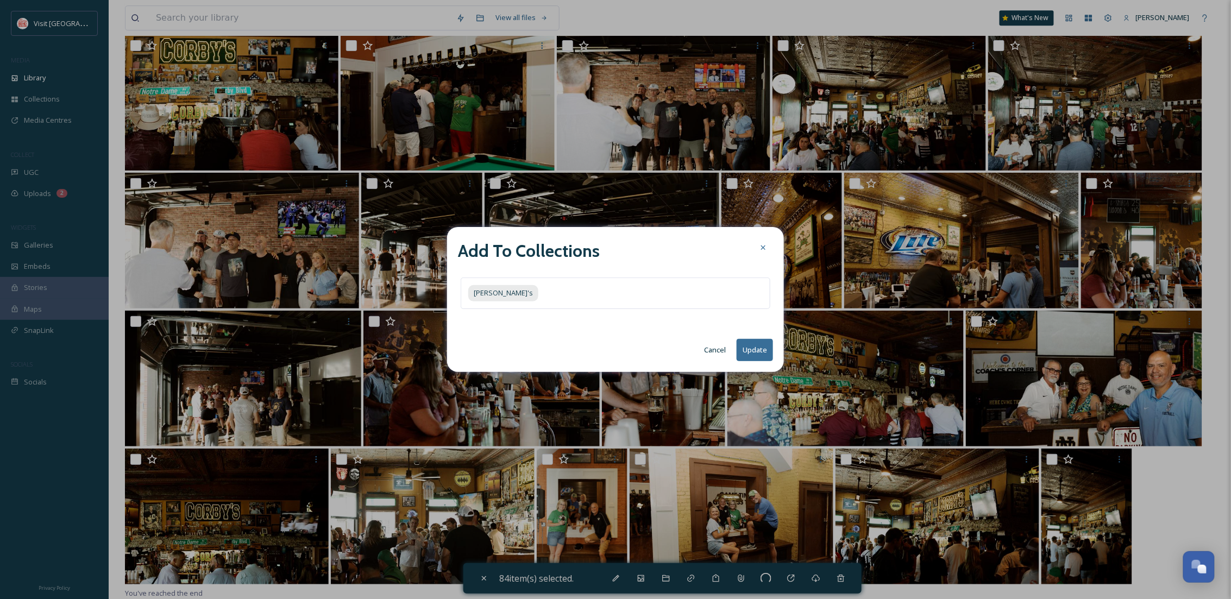
checkbox input "false"
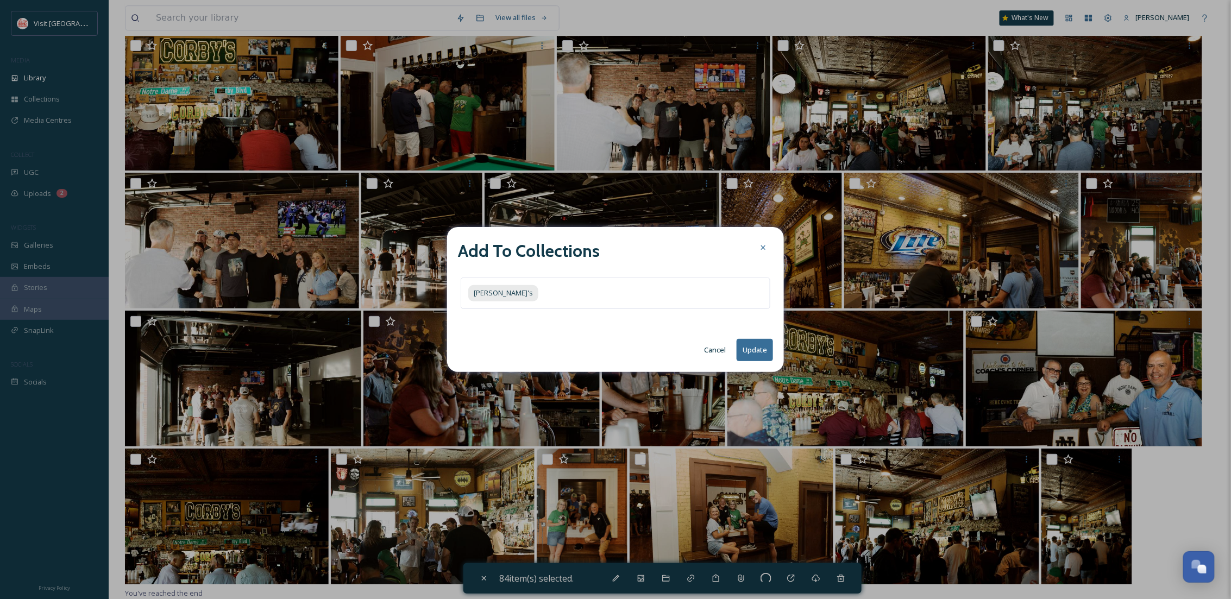
checkbox input "false"
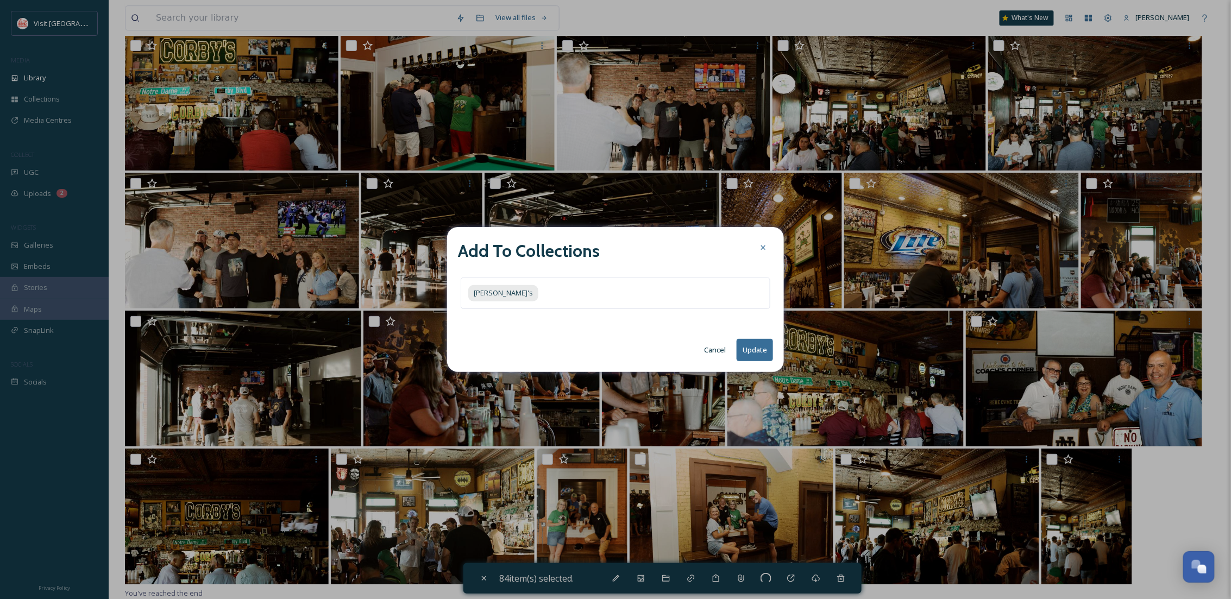
checkbox input "false"
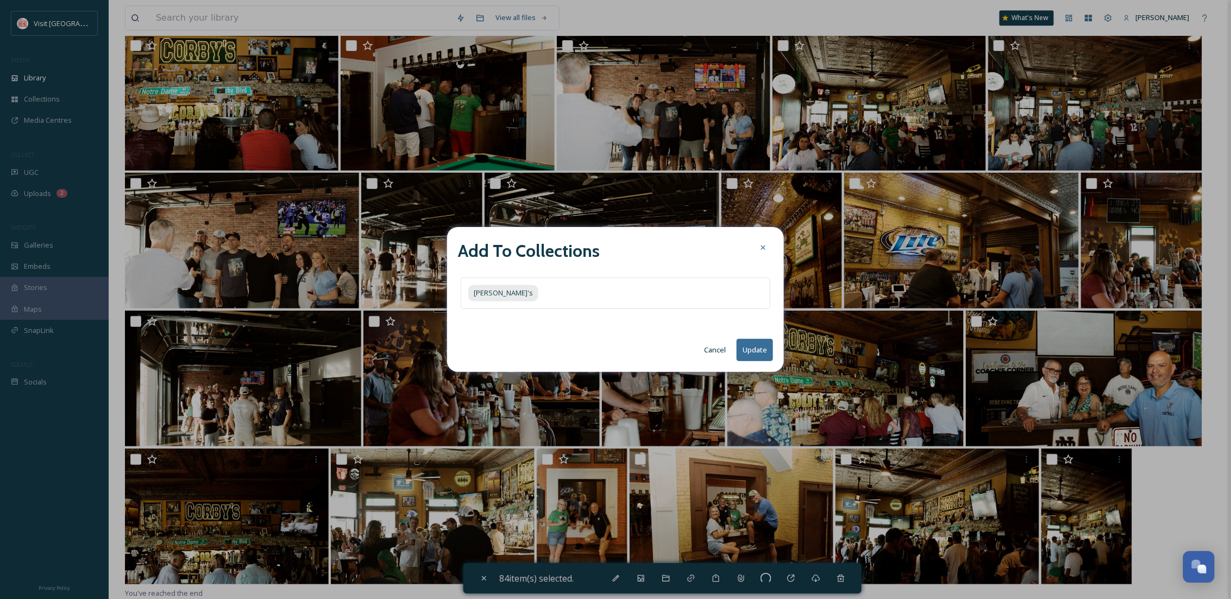
checkbox input "false"
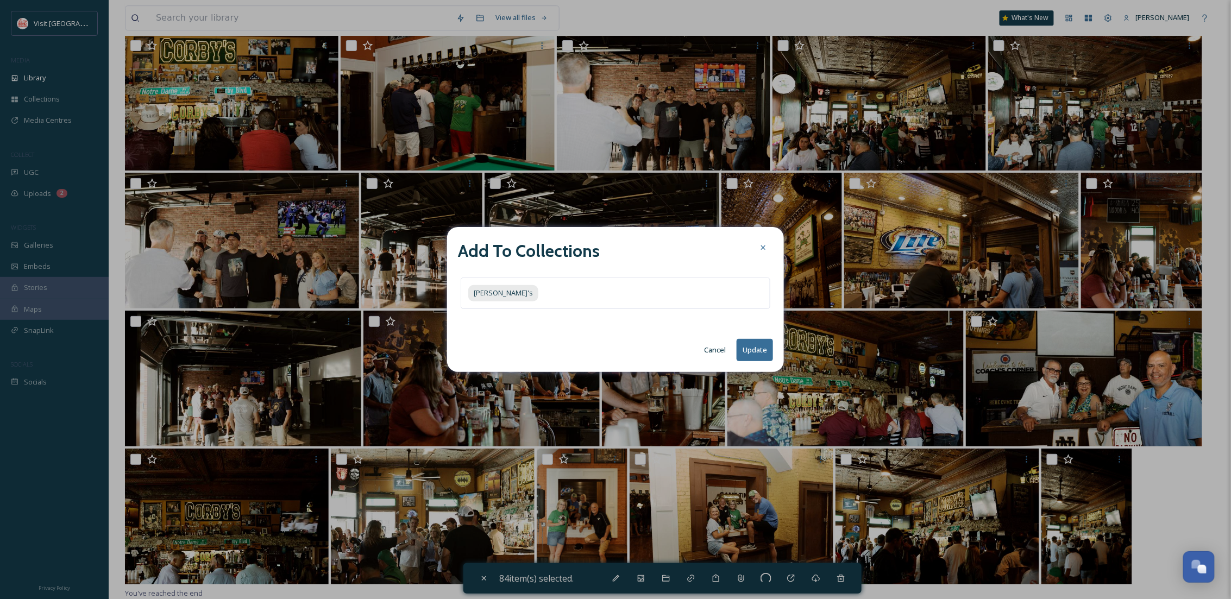
checkbox input "false"
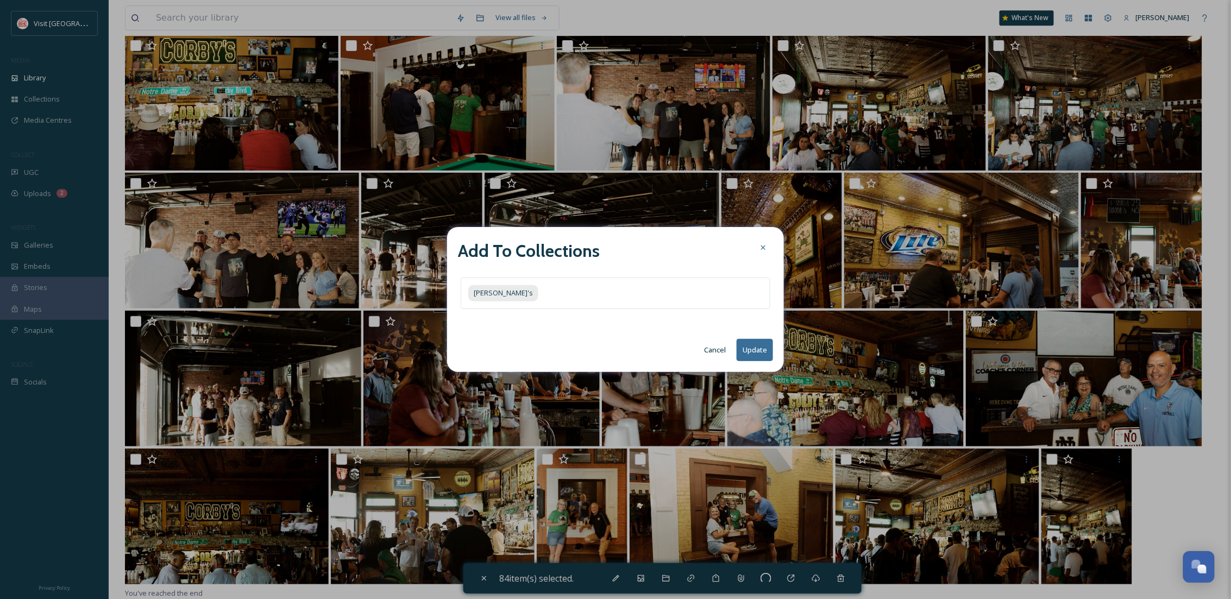
checkbox input "false"
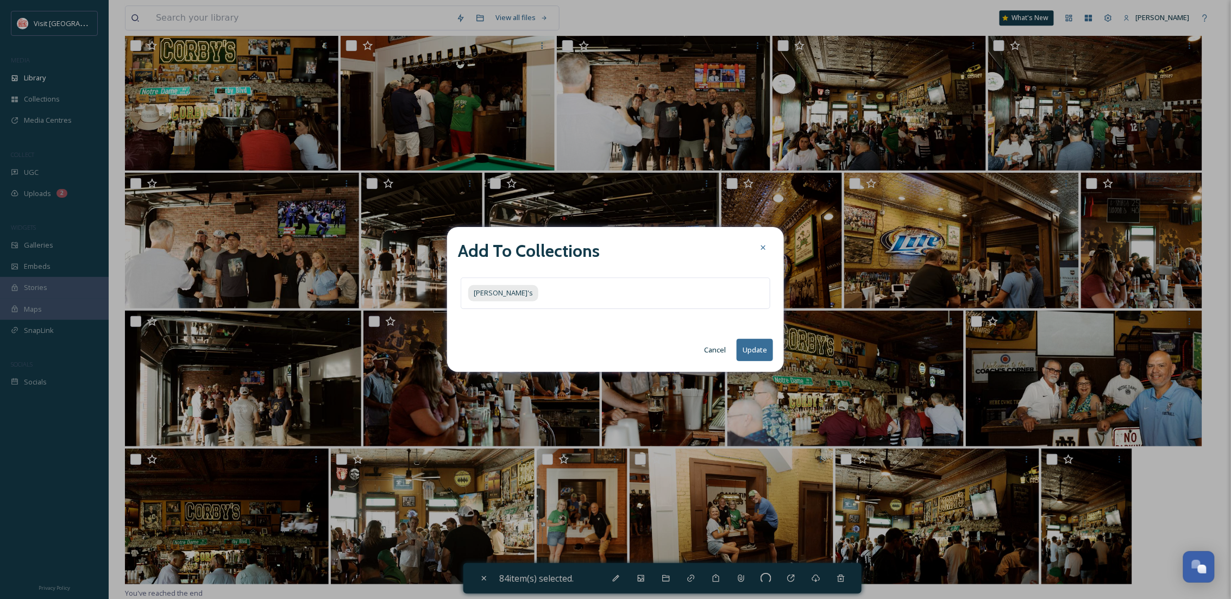
checkbox input "false"
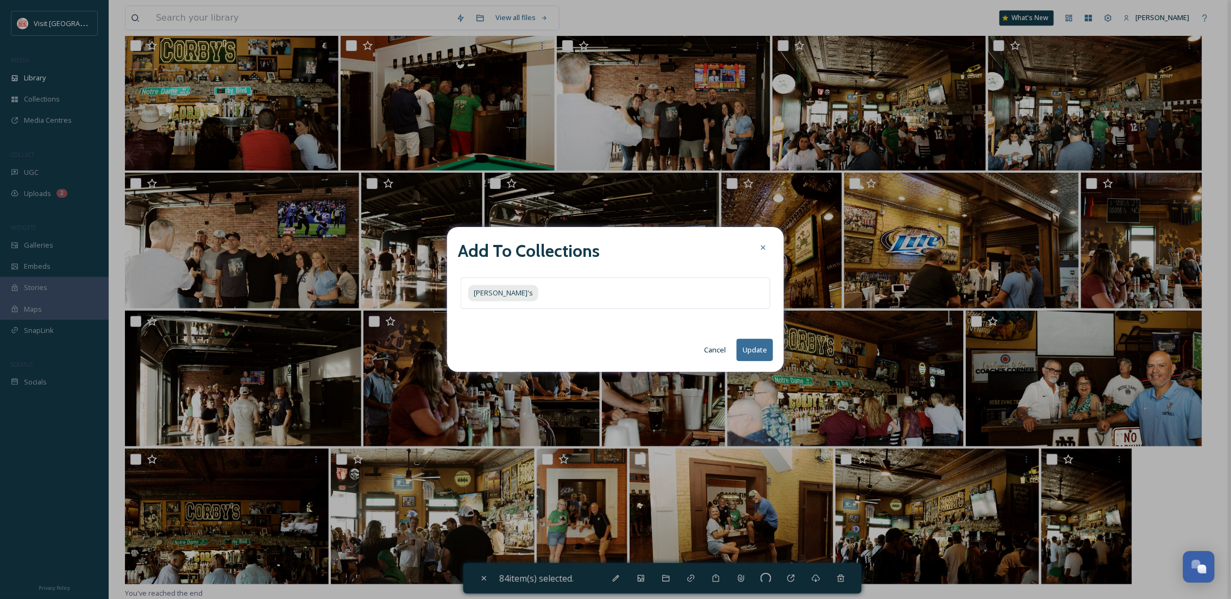
checkbox input "false"
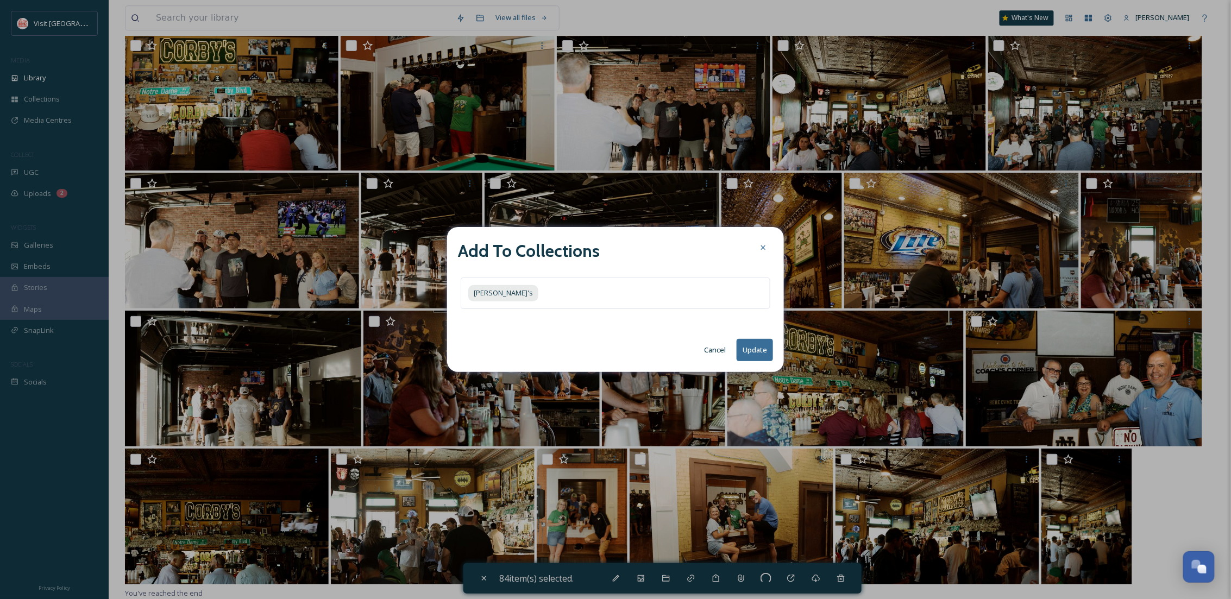
checkbox input "false"
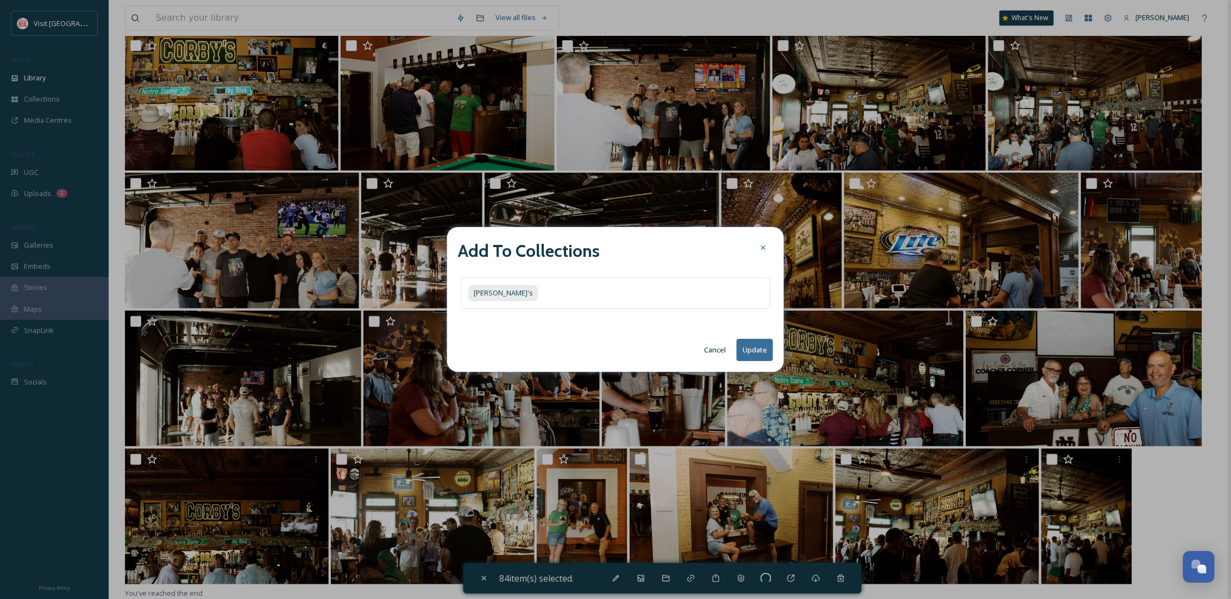
checkbox input "false"
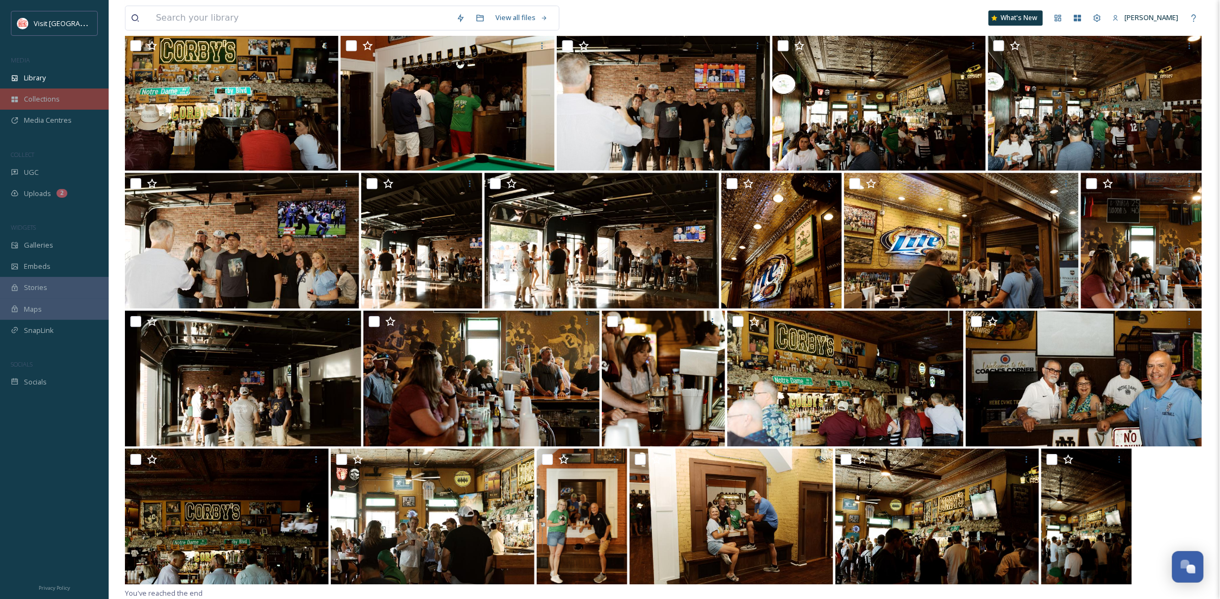
click at [55, 96] on span "Collections" at bounding box center [42, 99] width 36 height 10
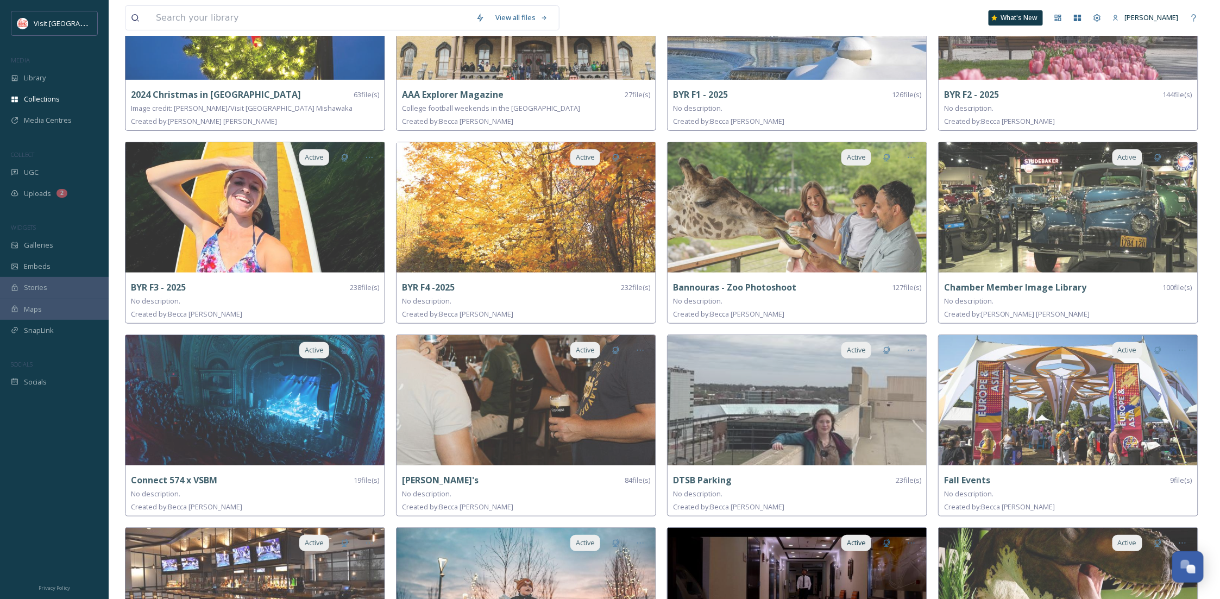
scroll to position [97, 0]
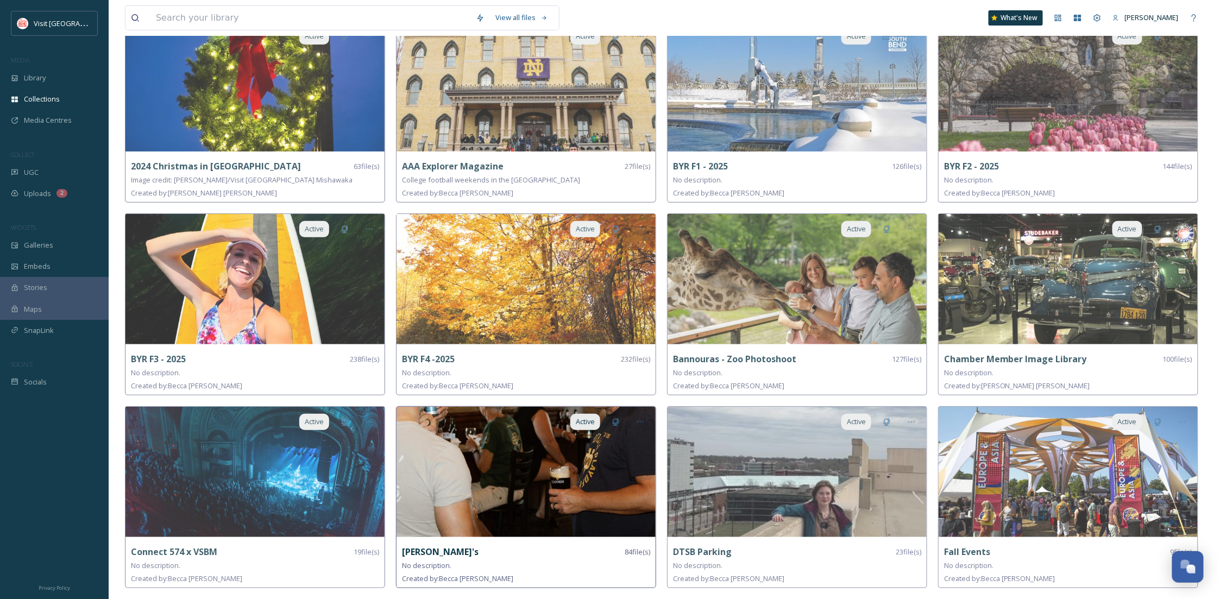
click at [510, 509] on img at bounding box center [526, 472] width 259 height 130
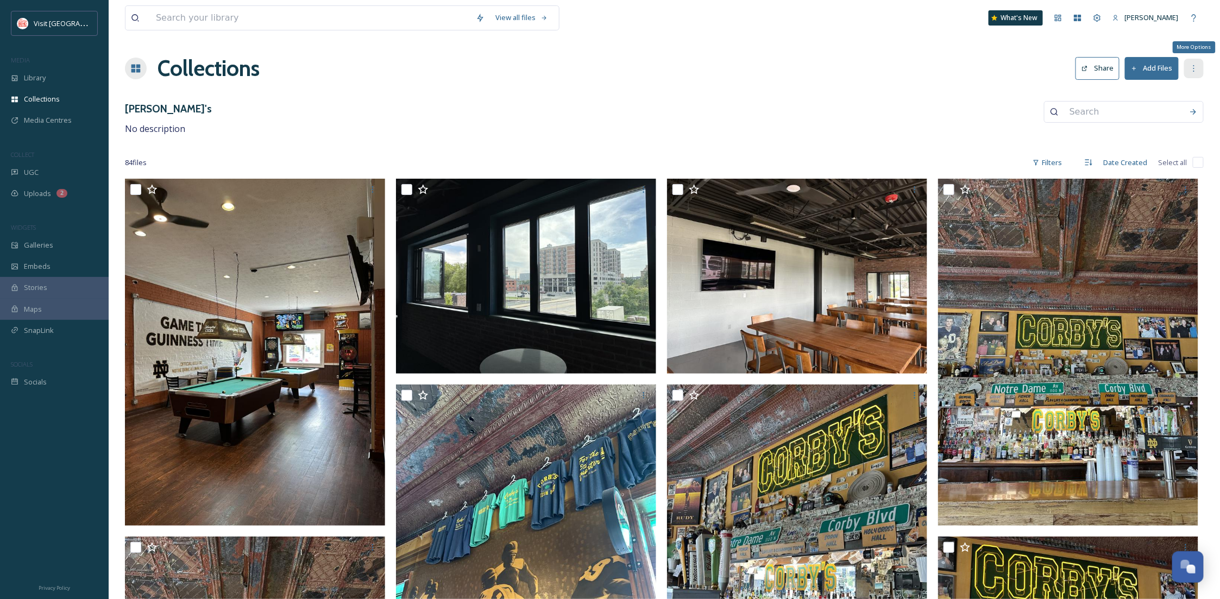
click at [1197, 68] on icon at bounding box center [1194, 68] width 9 height 9
click at [1174, 91] on div "Edit Collection" at bounding box center [1144, 91] width 118 height 21
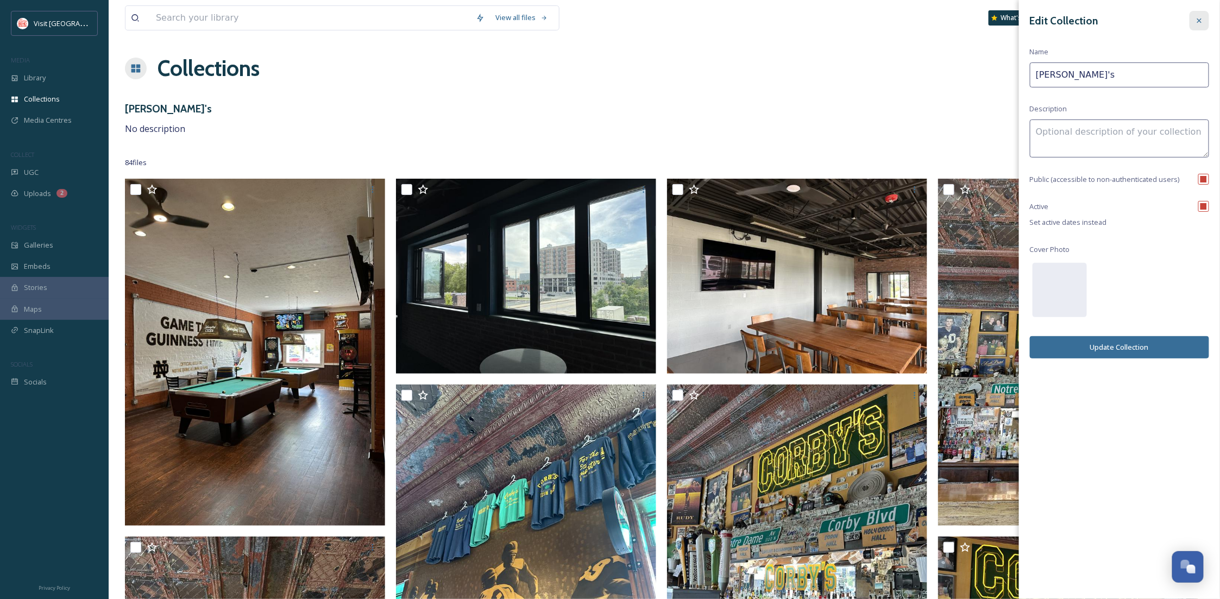
click at [1196, 22] on icon at bounding box center [1199, 20] width 9 height 9
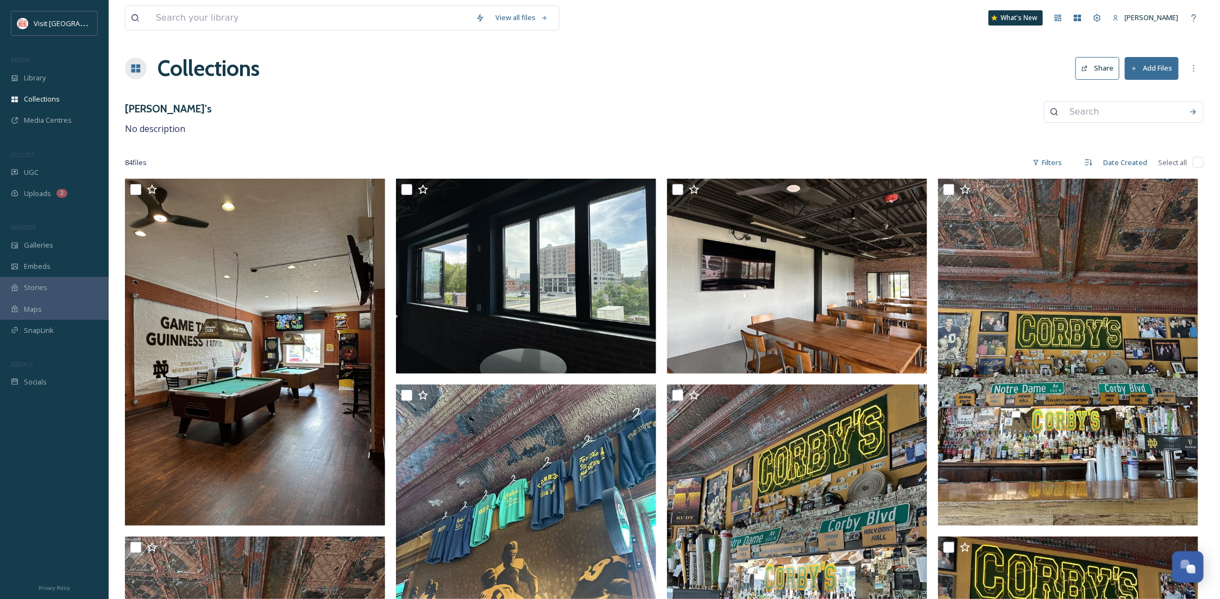
click at [1096, 63] on button "Share" at bounding box center [1098, 68] width 44 height 22
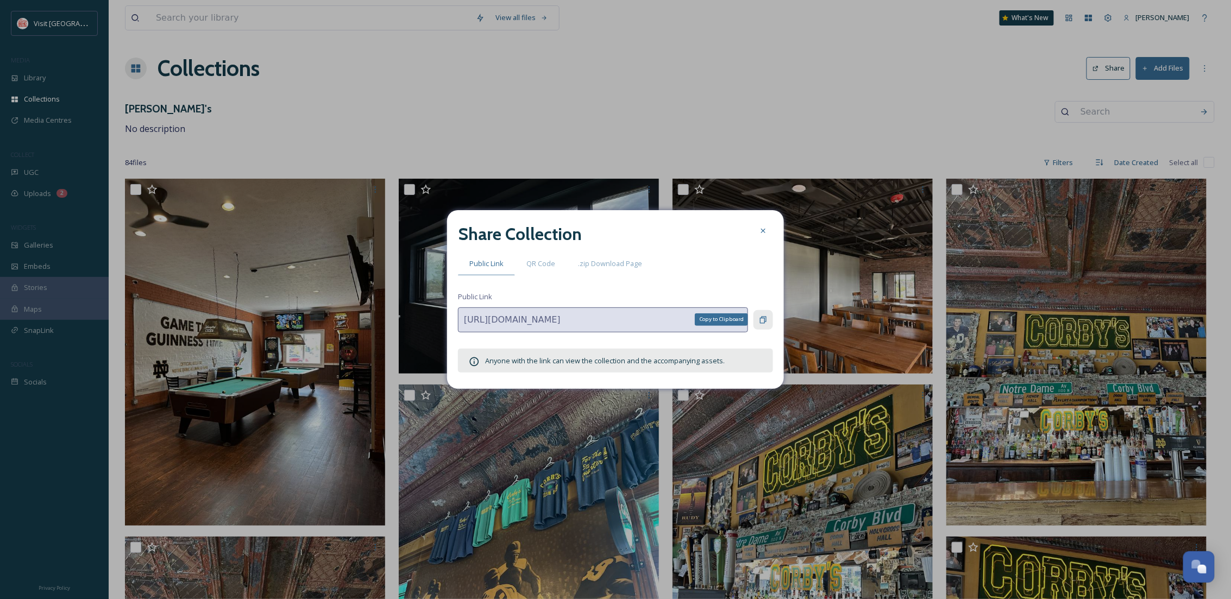
click at [763, 326] on div "Copy to Clipboard" at bounding box center [763, 320] width 20 height 20
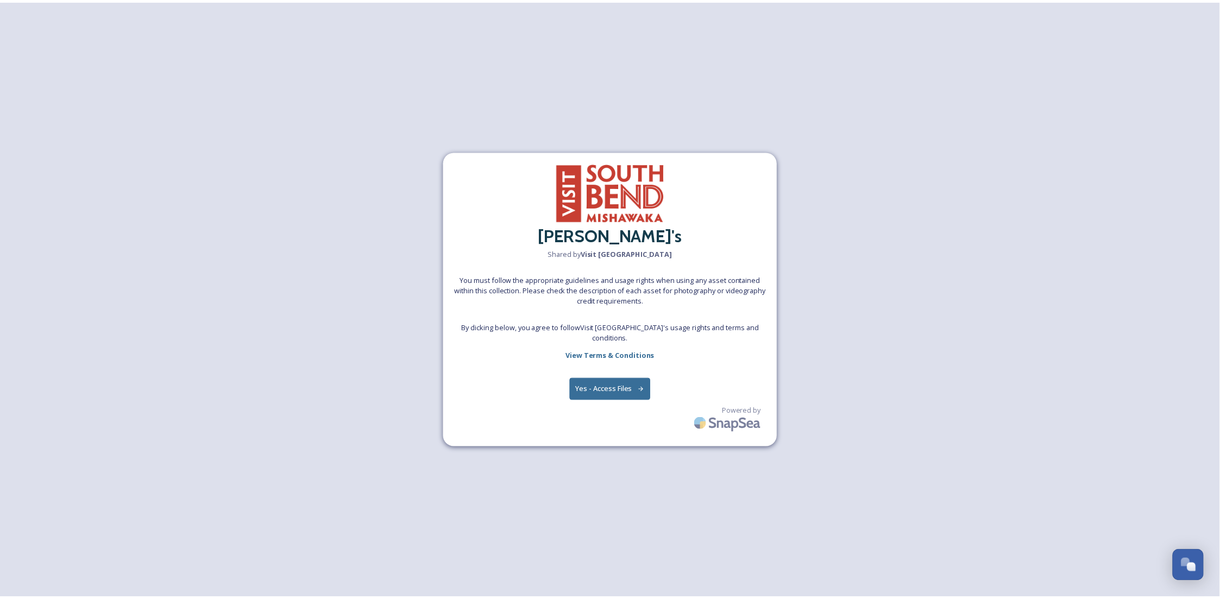
scroll to position [165, 0]
click at [627, 384] on button "Yes - Access Files" at bounding box center [615, 390] width 81 height 22
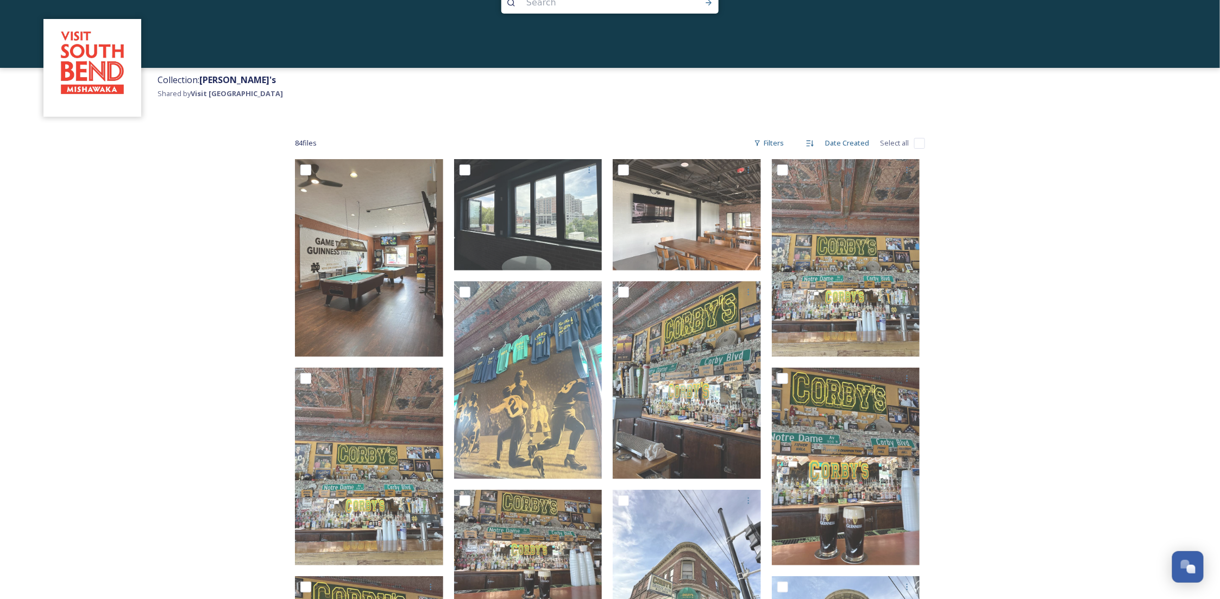
scroll to position [0, 0]
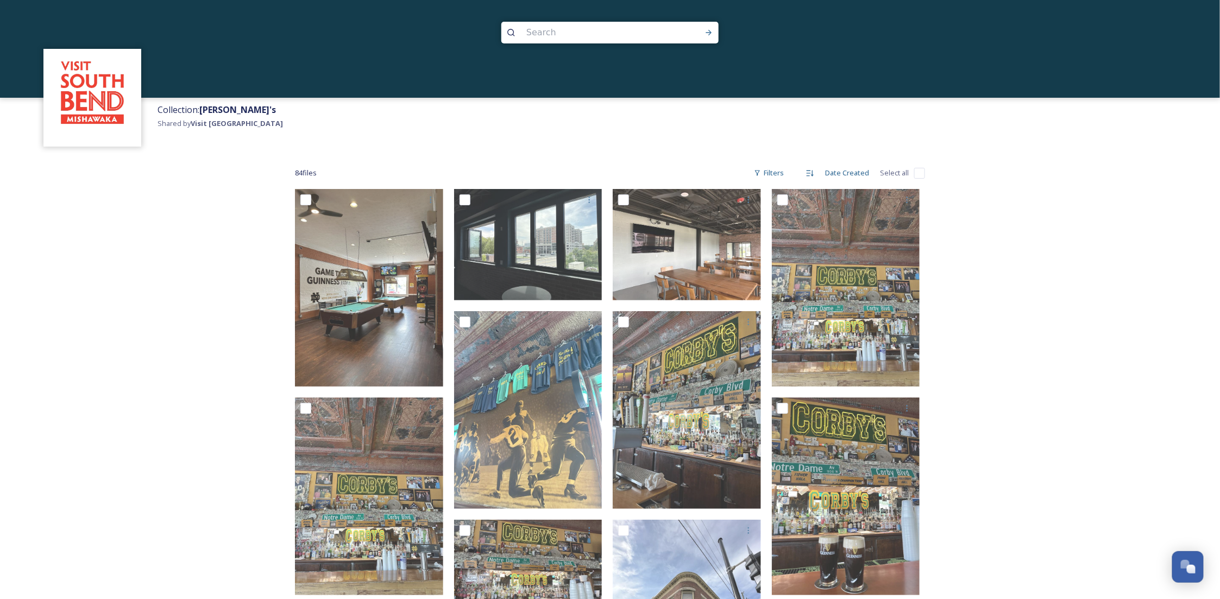
click at [105, 102] on img at bounding box center [92, 97] width 87 height 87
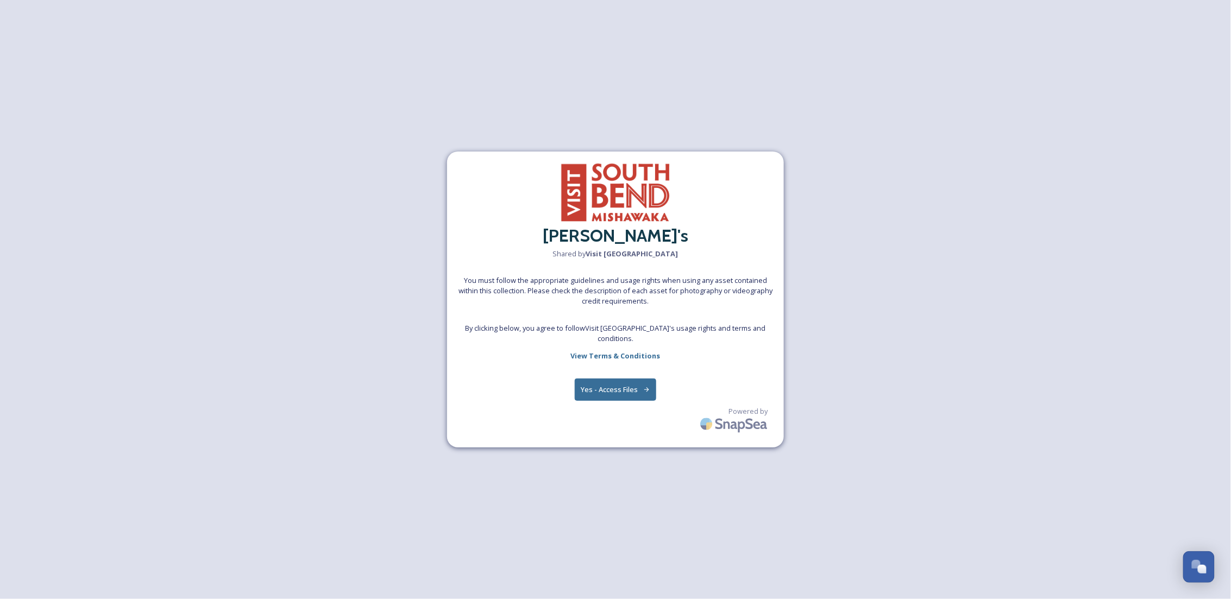
scroll to position [166, 0]
